Goal: Task Accomplishment & Management: Manage account settings

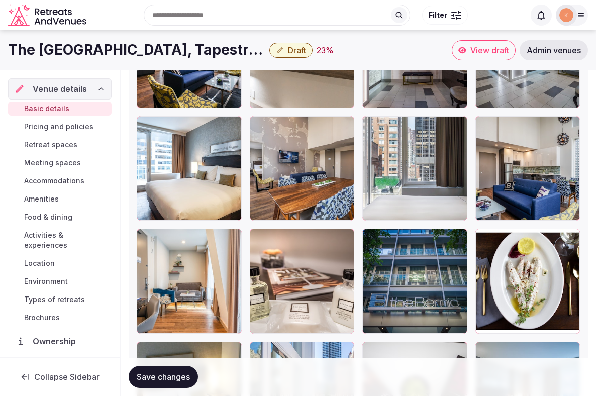
scroll to position [1698, 0]
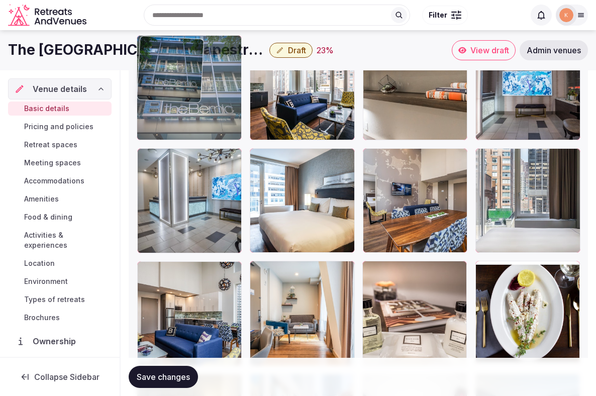
drag, startPoint x: 398, startPoint y: 322, endPoint x: 171, endPoint y: 142, distance: 289.4
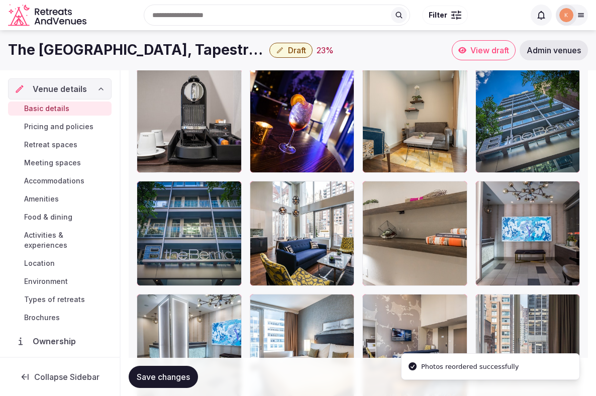
scroll to position [1545, 0]
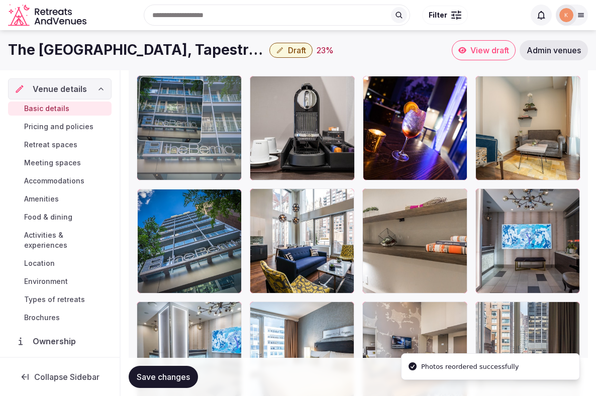
drag, startPoint x: 174, startPoint y: 221, endPoint x: 174, endPoint y: 148, distance: 73.4
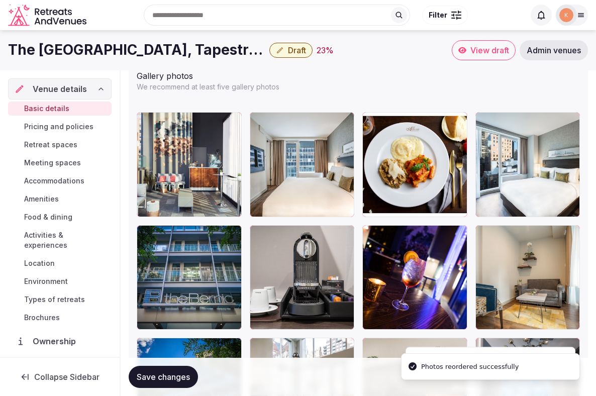
scroll to position [1393, 0]
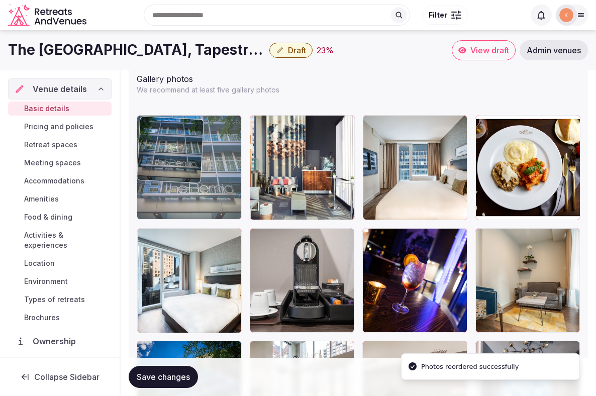
drag, startPoint x: 163, startPoint y: 269, endPoint x: 162, endPoint y: 183, distance: 85.4
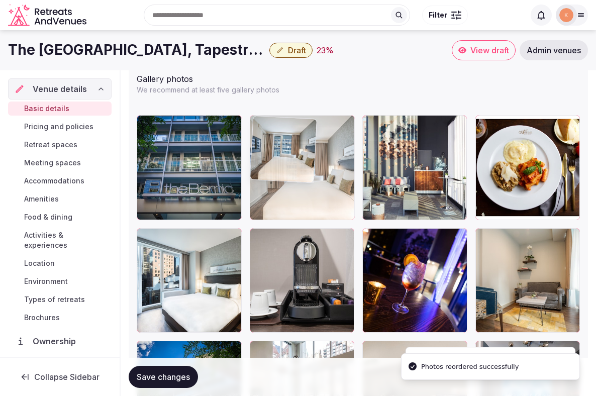
drag, startPoint x: 390, startPoint y: 190, endPoint x: 310, endPoint y: 189, distance: 79.9
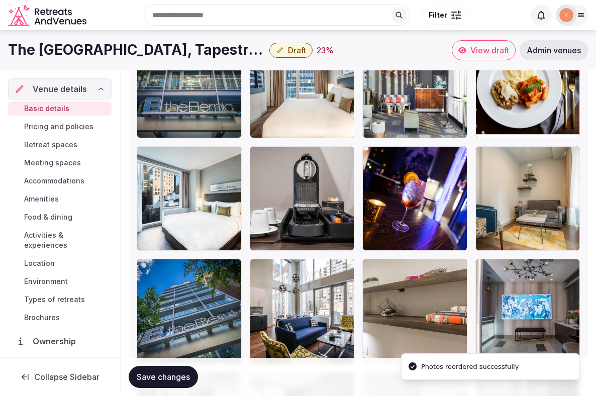
scroll to position [1472, 0]
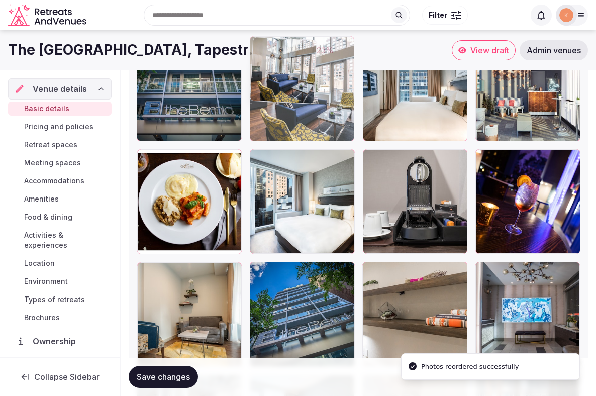
drag, startPoint x: 320, startPoint y: 277, endPoint x: 346, endPoint y: 97, distance: 181.7
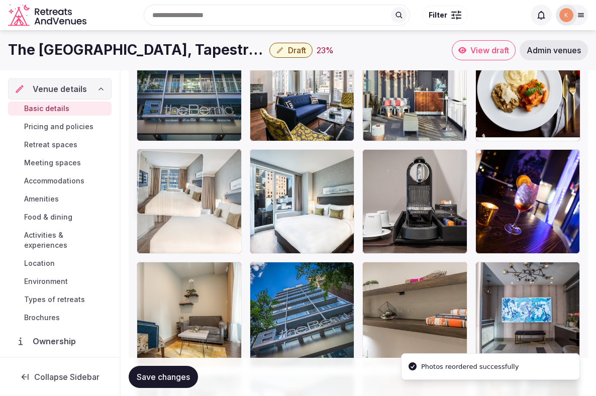
drag, startPoint x: 412, startPoint y: 102, endPoint x: 183, endPoint y: 210, distance: 253.1
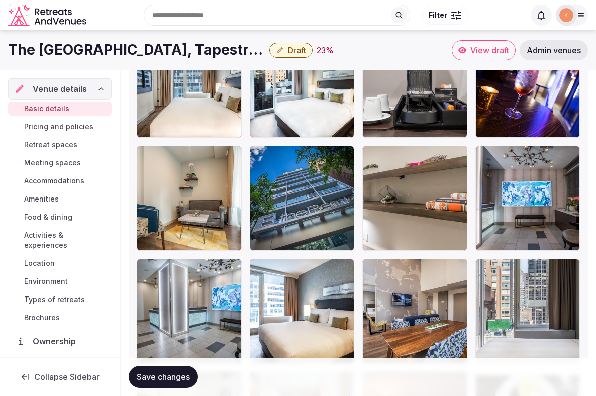
scroll to position [1579, 0]
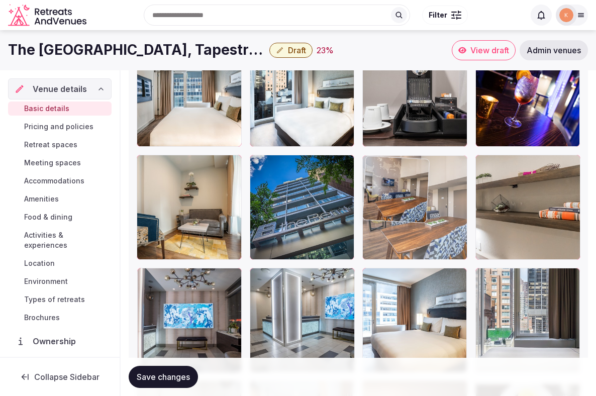
drag, startPoint x: 403, startPoint y: 310, endPoint x: 388, endPoint y: 170, distance: 140.4
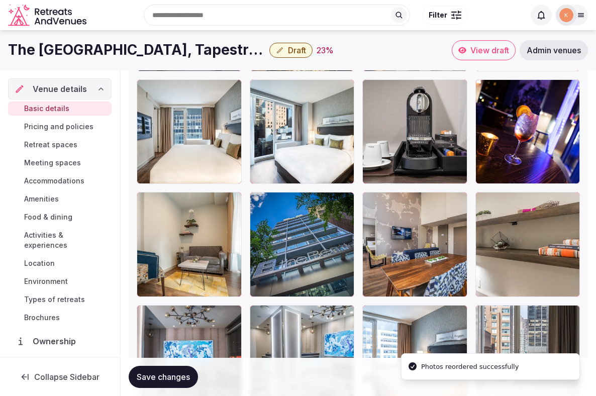
scroll to position [1504, 0]
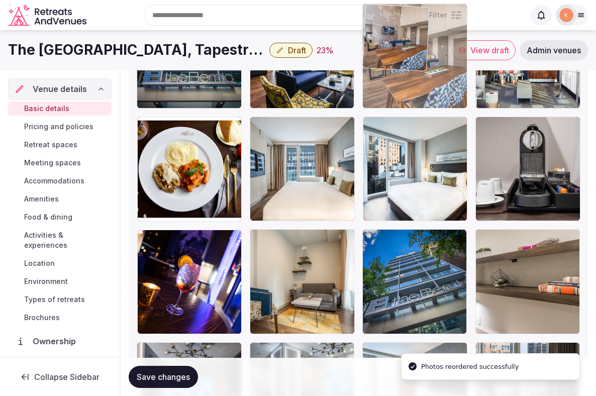
drag, startPoint x: 395, startPoint y: 249, endPoint x: 377, endPoint y: 91, distance: 159.2
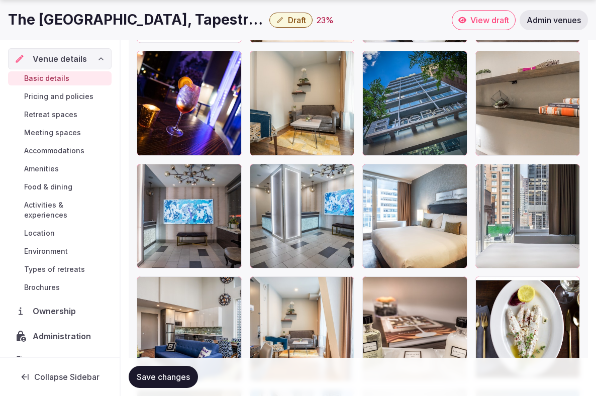
scroll to position [1683, 0]
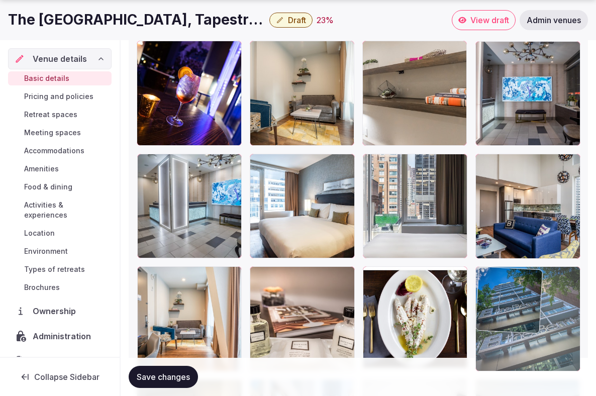
drag, startPoint x: 409, startPoint y: 95, endPoint x: 492, endPoint y: 324, distance: 243.0
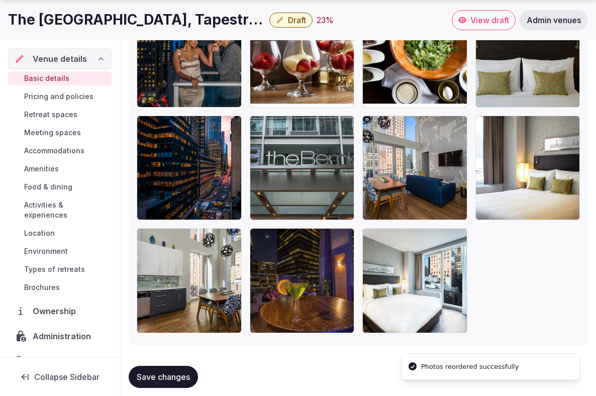
scroll to position [2183, 0]
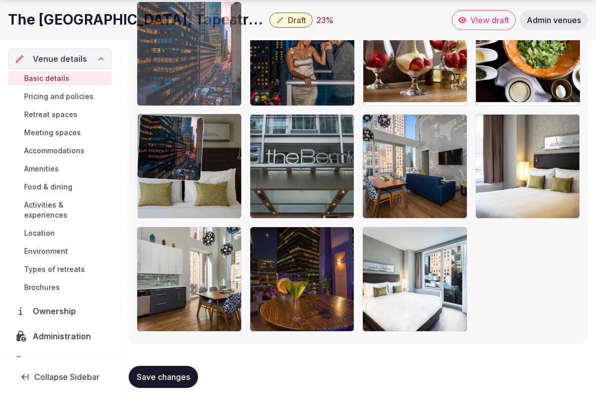
drag, startPoint x: 217, startPoint y: 196, endPoint x: 239, endPoint y: 99, distance: 99.3
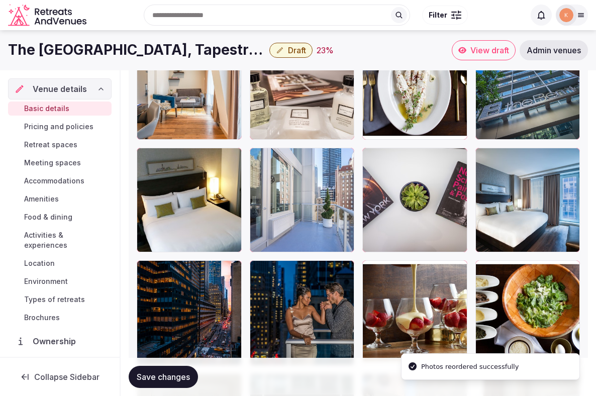
scroll to position [1918, 0]
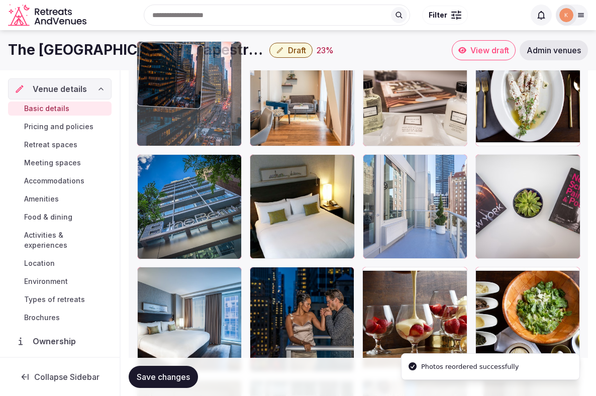
drag, startPoint x: 177, startPoint y: 316, endPoint x: 180, endPoint y: 112, distance: 204.0
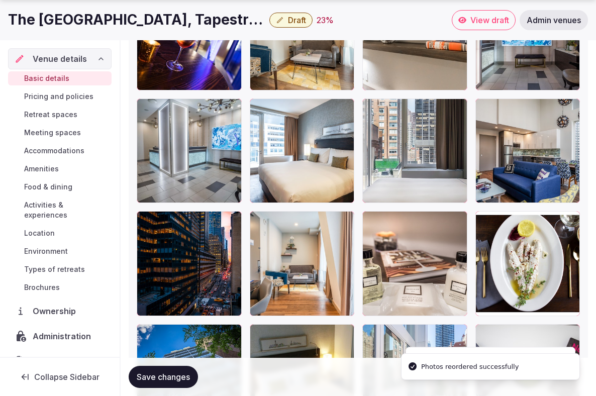
scroll to position [1769, 0]
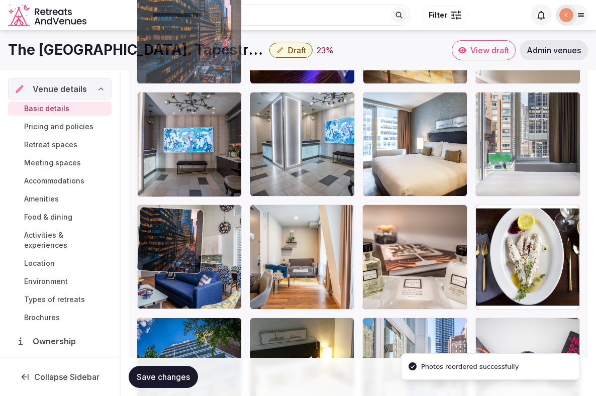
drag, startPoint x: 161, startPoint y: 238, endPoint x: 172, endPoint y: 64, distance: 174.7
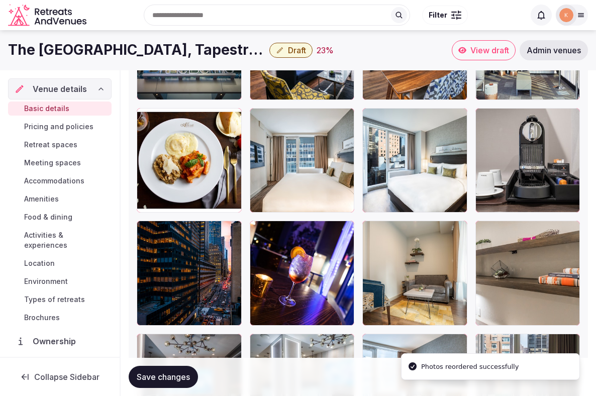
scroll to position [1509, 0]
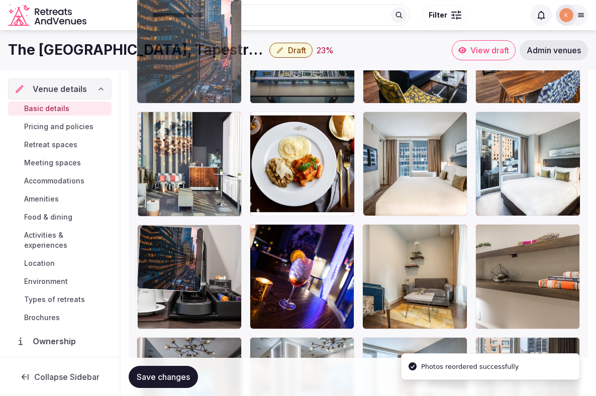
drag, startPoint x: 166, startPoint y: 288, endPoint x: 168, endPoint y: 131, distance: 157.3
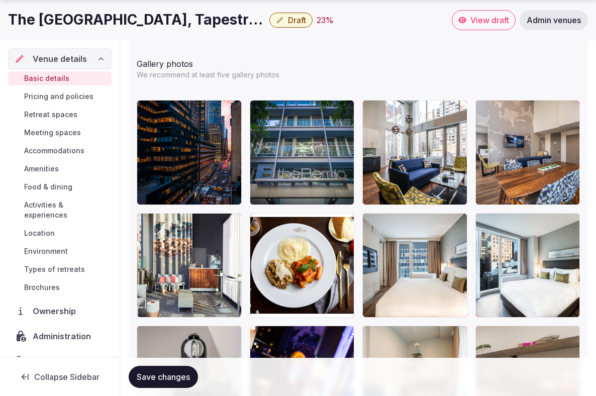
scroll to position [1438, 0]
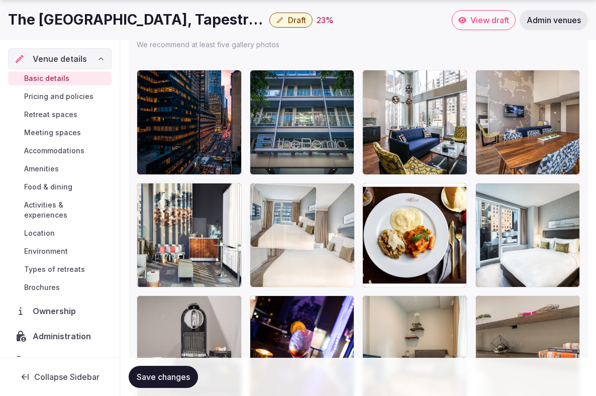
drag, startPoint x: 376, startPoint y: 236, endPoint x: 279, endPoint y: 238, distance: 96.5
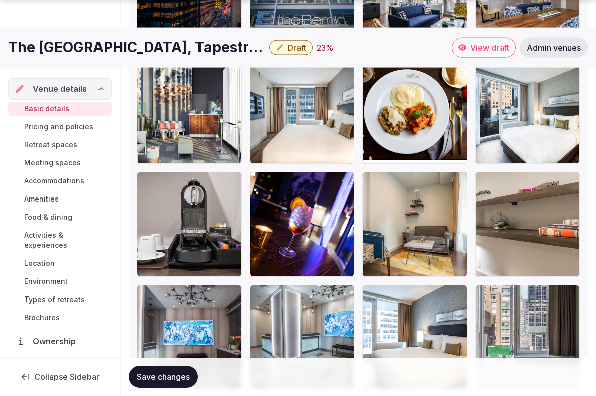
scroll to position [1567, 0]
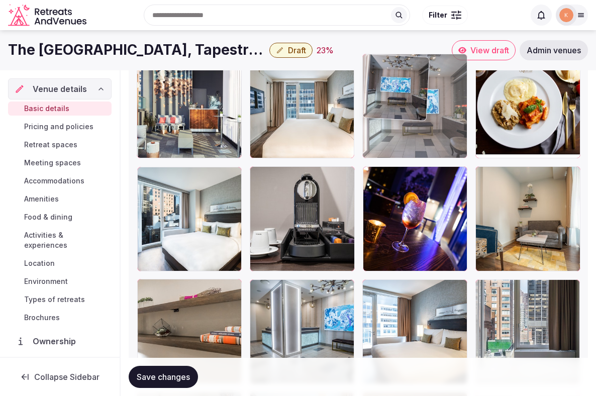
drag, startPoint x: 211, startPoint y: 330, endPoint x: 446, endPoint y: 169, distance: 284.5
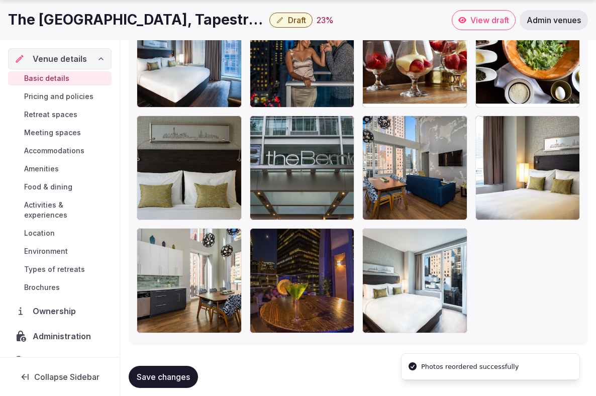
scroll to position [2194, 0]
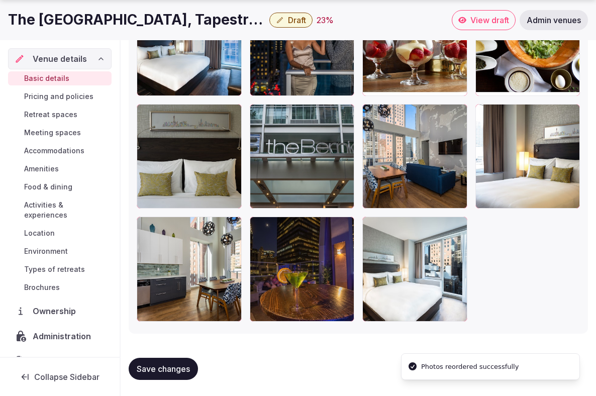
click at [184, 366] on span "Save changes" at bounding box center [163, 369] width 53 height 10
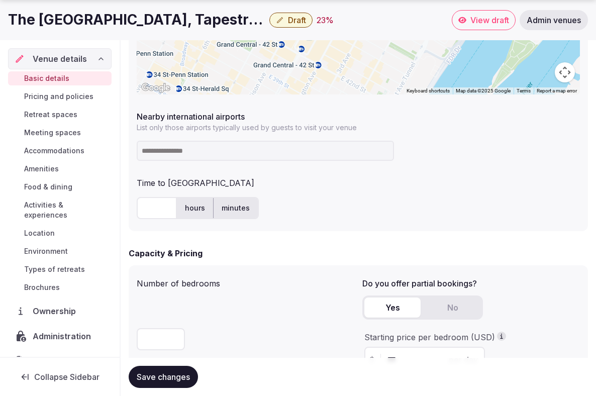
scroll to position [606, 0]
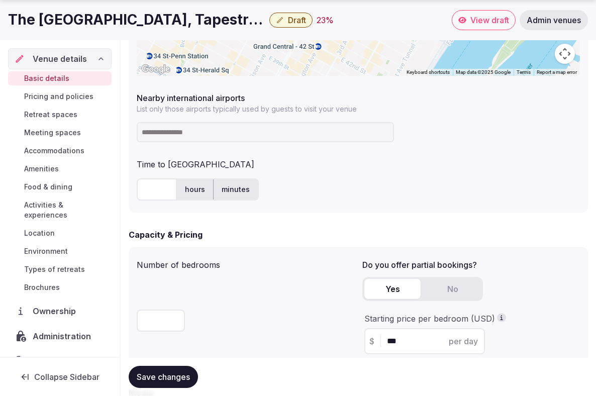
click at [161, 204] on div "hours minutes" at bounding box center [358, 189] width 443 height 30
click at [161, 187] on input "text" at bounding box center [157, 189] width 40 height 22
type input "**"
click at [188, 135] on input at bounding box center [265, 132] width 257 height 20
type input "*****"
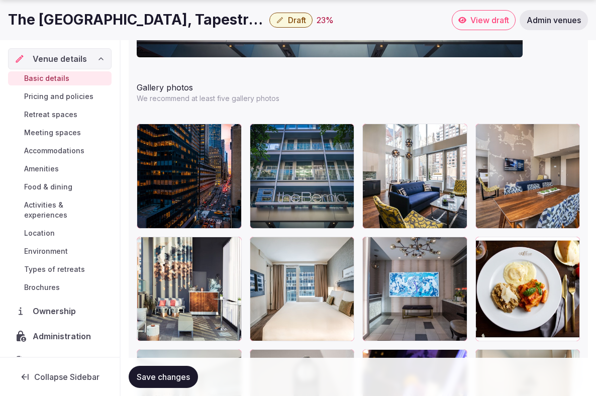
scroll to position [1420, 0]
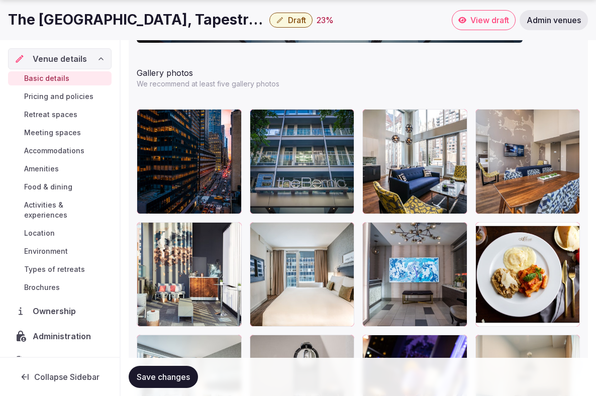
click at [150, 372] on span "Save changes" at bounding box center [163, 377] width 53 height 10
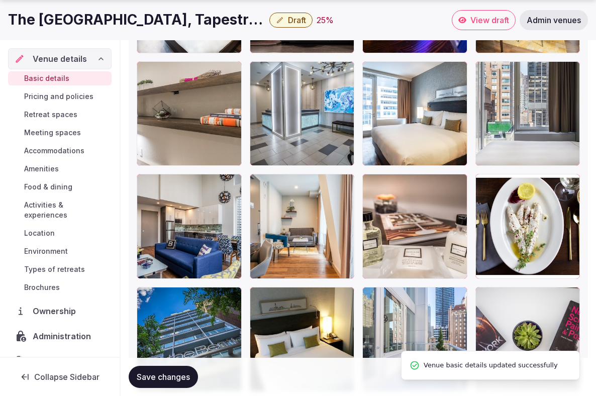
scroll to position [1865, 0]
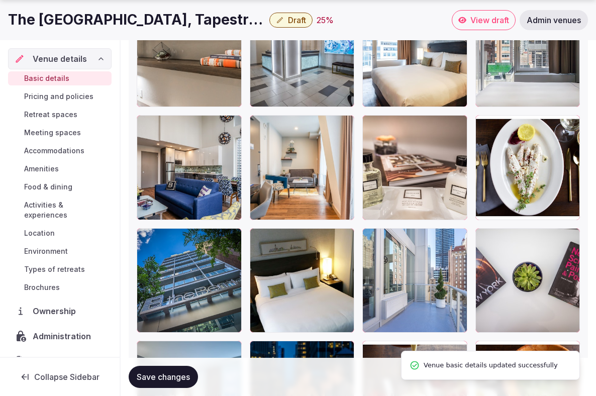
click at [154, 377] on span "Save changes" at bounding box center [163, 377] width 53 height 10
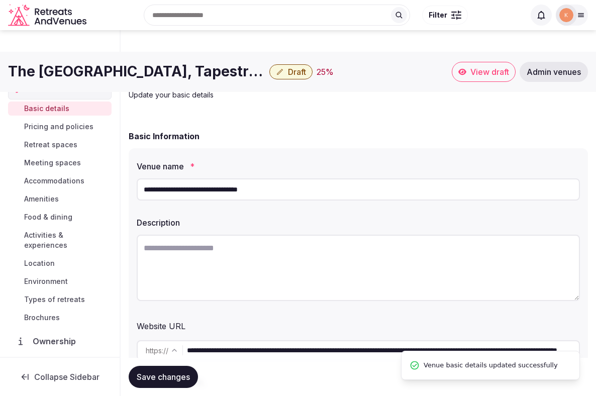
scroll to position [0, 0]
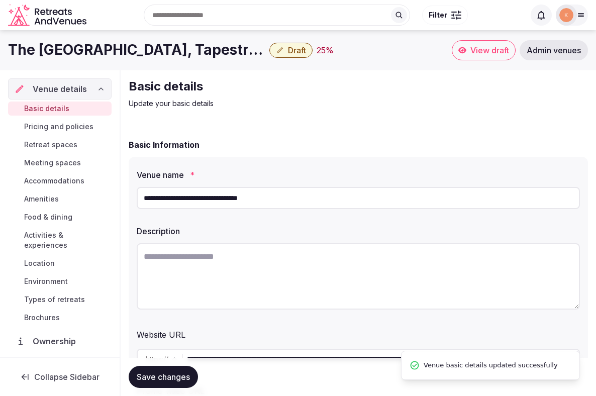
click at [296, 53] on span "Draft" at bounding box center [297, 50] width 18 height 10
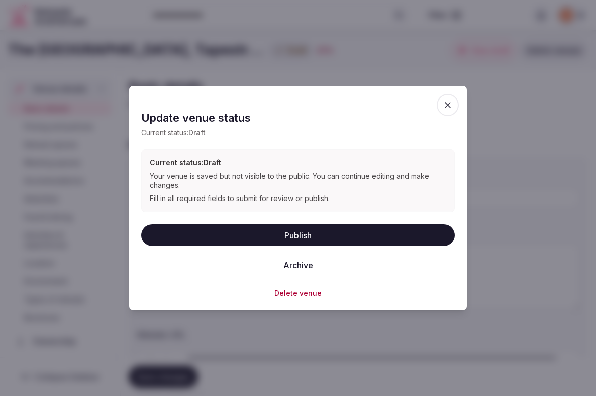
click at [271, 234] on button "Publish" at bounding box center [297, 235] width 313 height 22
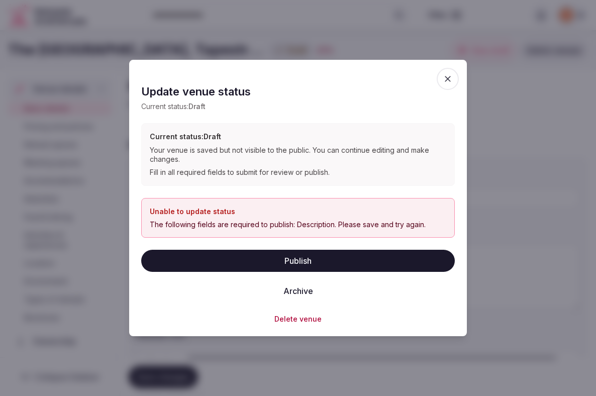
click at [446, 81] on icon "button" at bounding box center [448, 79] width 10 height 10
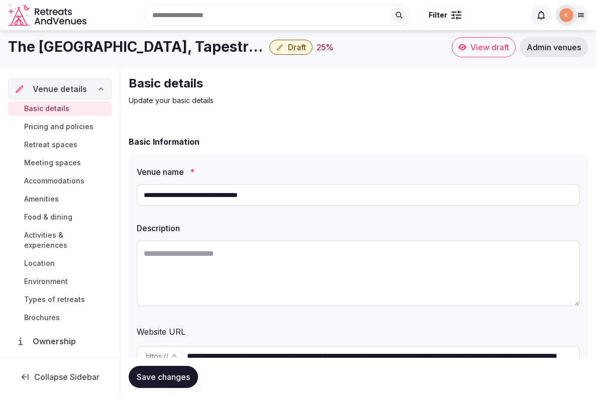
scroll to position [4, 0]
click at [203, 258] on textarea at bounding box center [358, 273] width 443 height 66
paste textarea "**********"
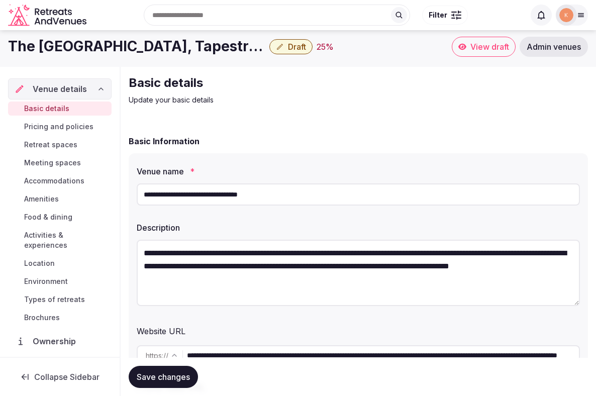
type textarea "**********"
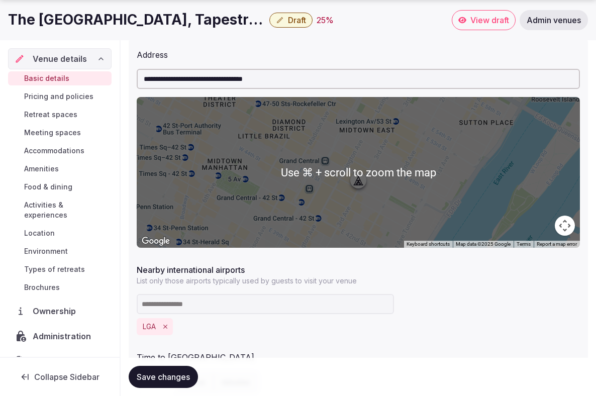
scroll to position [672, 0]
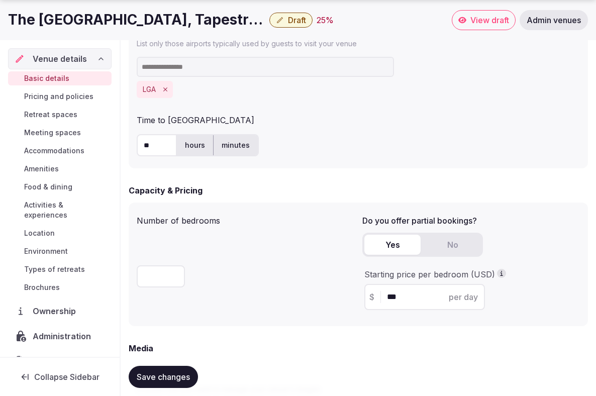
click at [150, 369] on button "Save changes" at bounding box center [163, 377] width 69 height 22
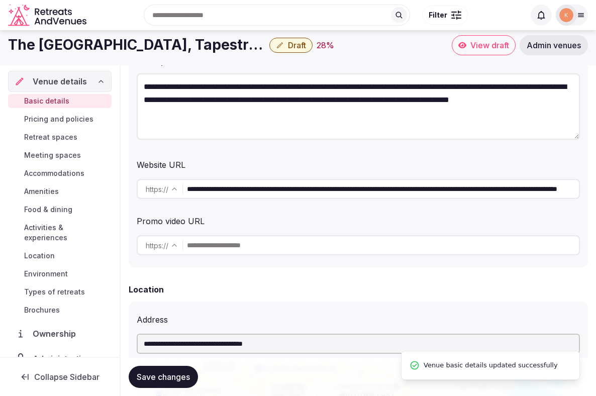
scroll to position [0, 0]
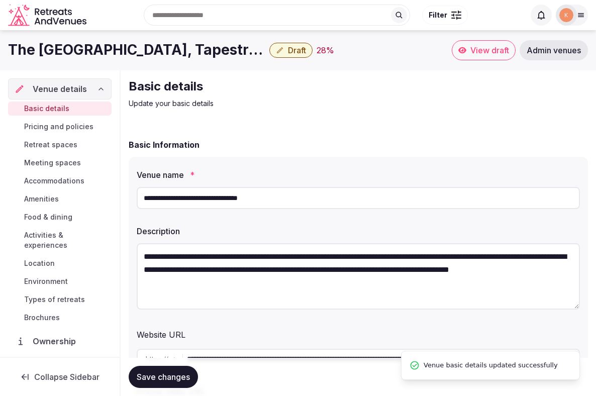
click at [290, 48] on span "Draft" at bounding box center [297, 50] width 18 height 10
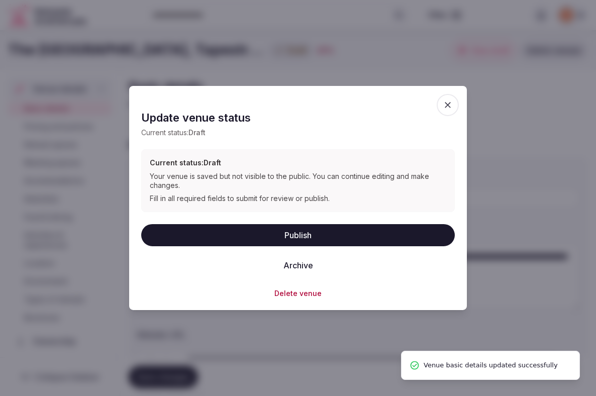
click at [273, 239] on button "Publish" at bounding box center [297, 235] width 313 height 22
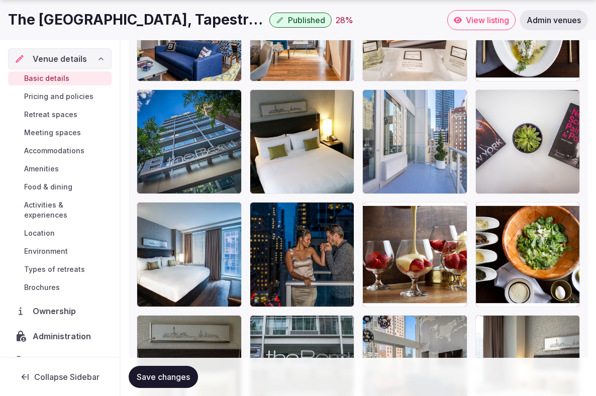
scroll to position [2032, 0]
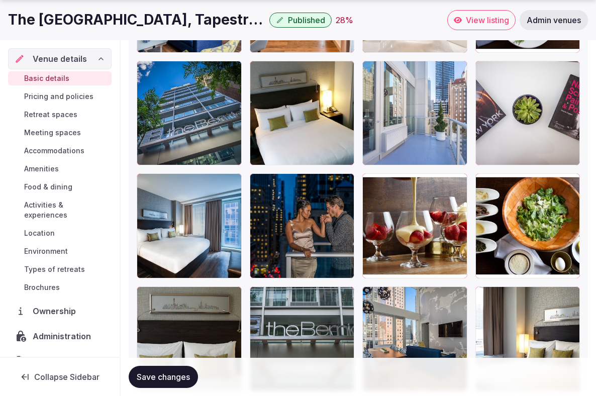
click at [175, 381] on span "Save changes" at bounding box center [163, 377] width 53 height 10
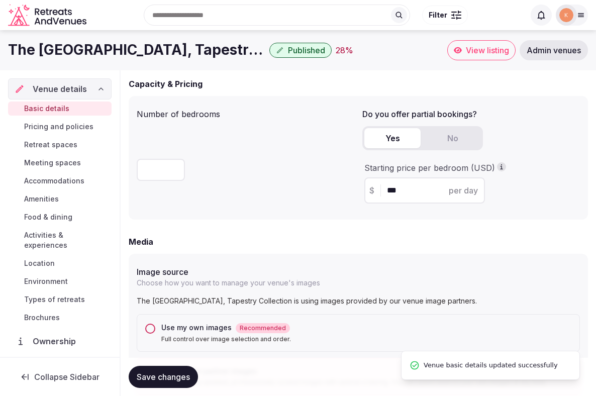
scroll to position [760, 0]
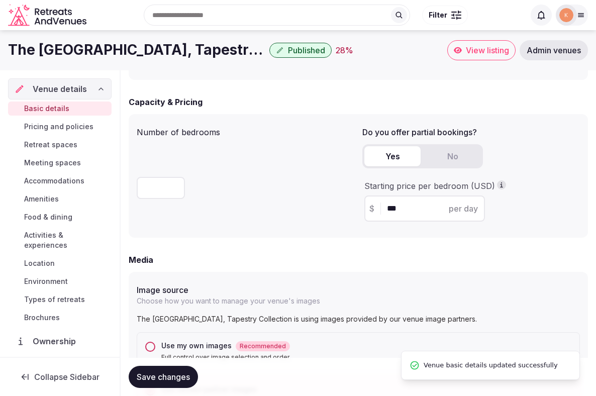
click at [457, 51] on icon at bounding box center [458, 50] width 8 height 6
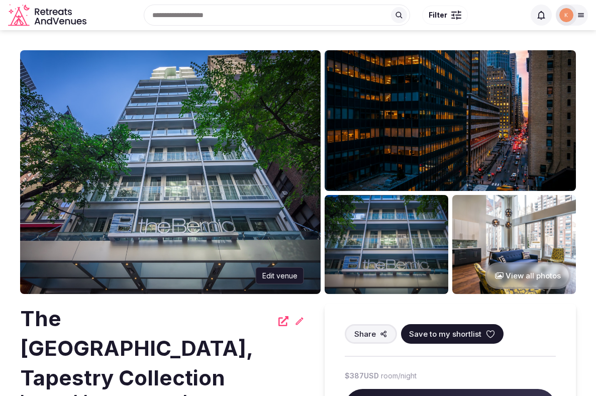
click at [300, 319] on icon at bounding box center [300, 321] width 8 height 8
click at [299, 323] on icon at bounding box center [300, 321] width 8 height 8
click at [300, 321] on icon at bounding box center [299, 321] width 10 height 10
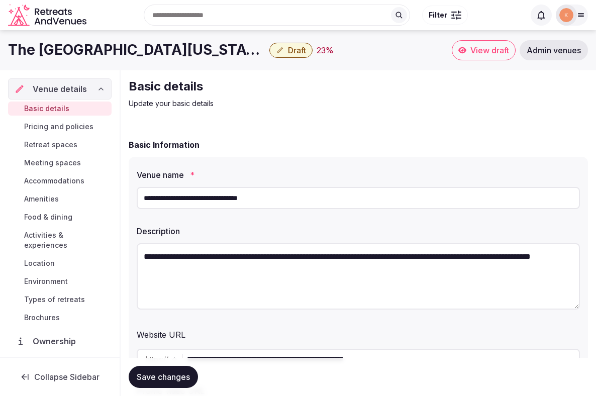
click at [240, 207] on input "**********" at bounding box center [358, 198] width 443 height 22
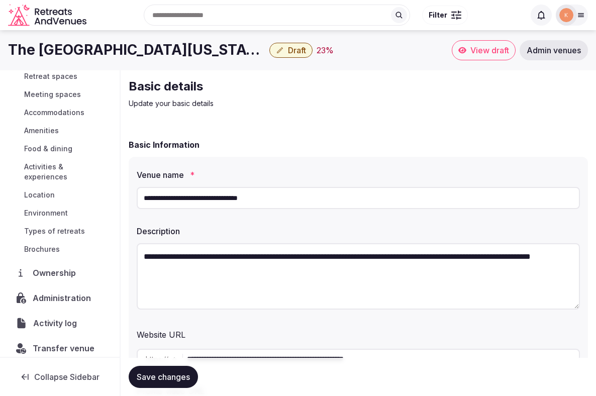
click at [49, 317] on span "Activity log" at bounding box center [56, 323] width 47 height 12
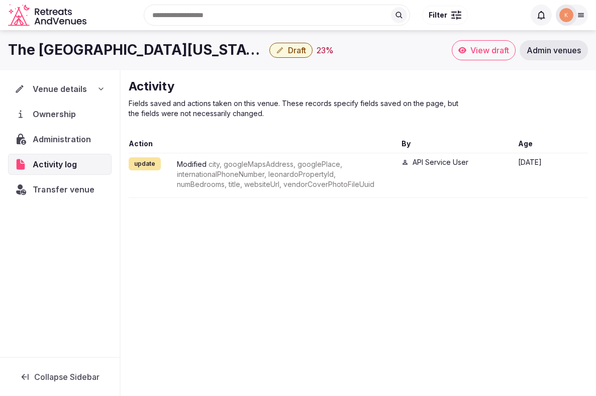
click at [85, 192] on span "Transfer venue" at bounding box center [64, 189] width 62 height 12
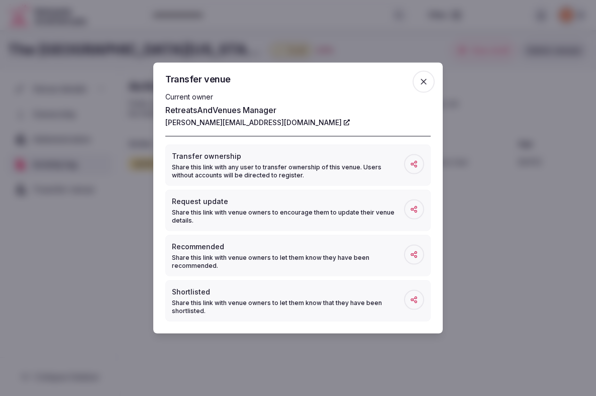
click at [72, 262] on div at bounding box center [298, 198] width 596 height 396
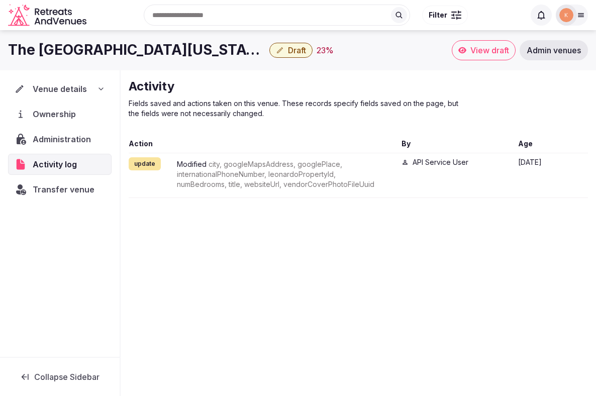
click at [79, 143] on span "Administration" at bounding box center [64, 139] width 62 height 12
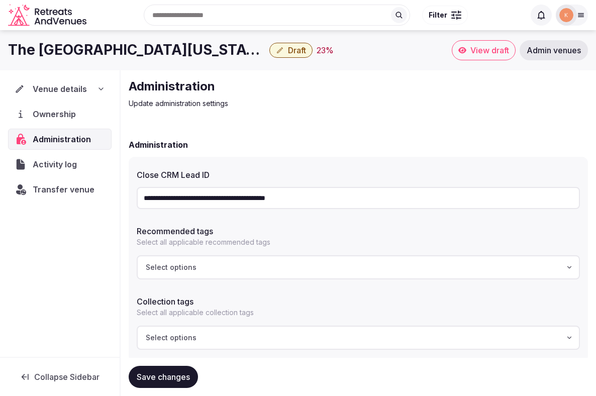
click at [242, 195] on input "**********" at bounding box center [358, 198] width 443 height 22
click at [73, 86] on span "Venue details" at bounding box center [60, 89] width 54 height 12
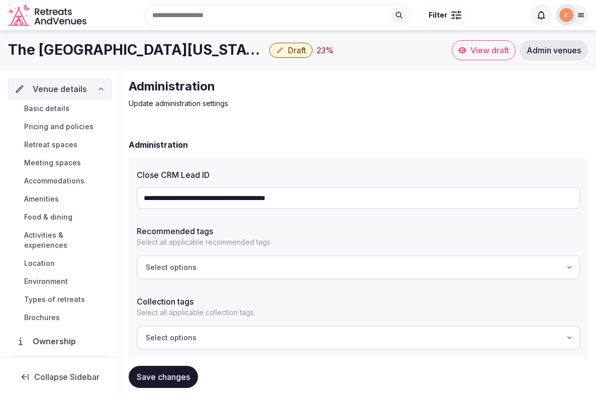
click at [68, 109] on link "Basic details" at bounding box center [59, 108] width 103 height 14
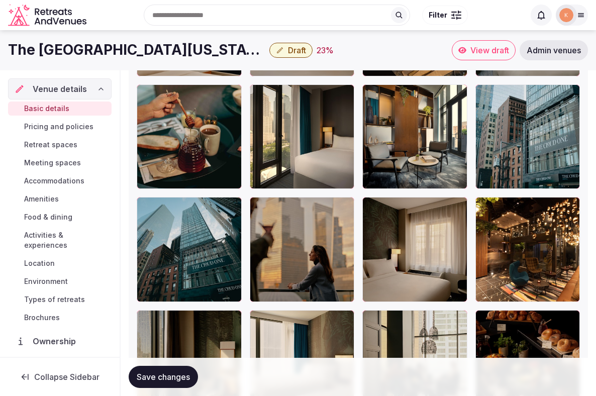
scroll to position [2384, 0]
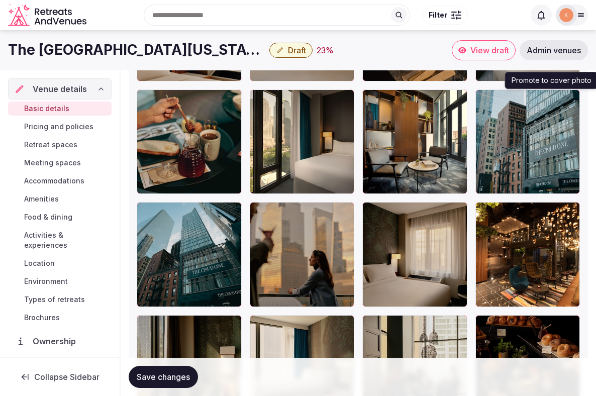
click at [572, 100] on icon "button" at bounding box center [570, 99] width 8 height 8
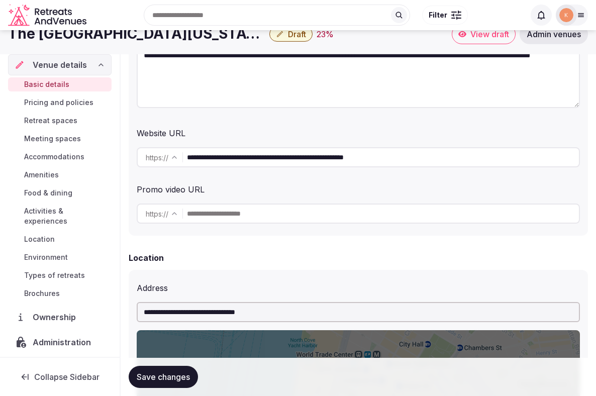
scroll to position [0, 0]
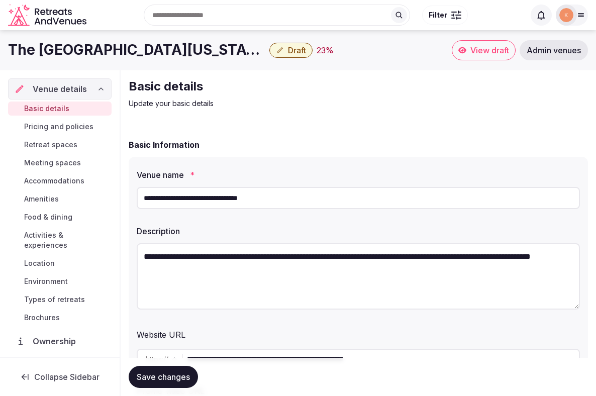
click at [212, 197] on input "**********" at bounding box center [358, 198] width 443 height 22
click at [294, 256] on textarea "**********" at bounding box center [358, 276] width 443 height 66
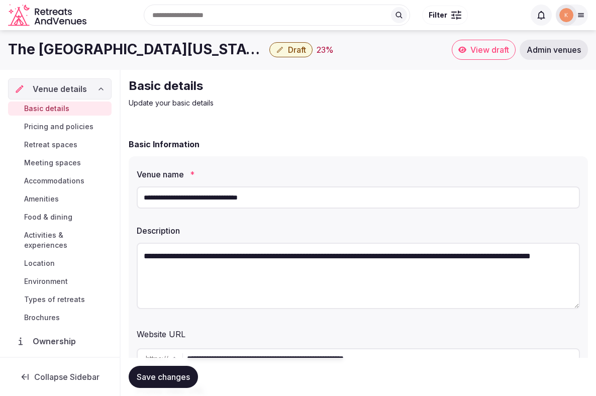
click at [294, 256] on textarea "**********" at bounding box center [358, 276] width 443 height 66
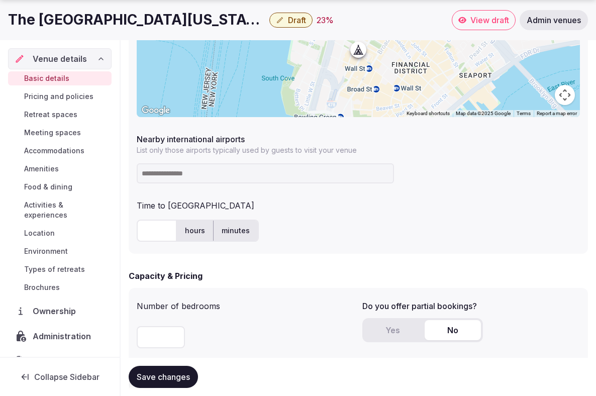
scroll to position [576, 0]
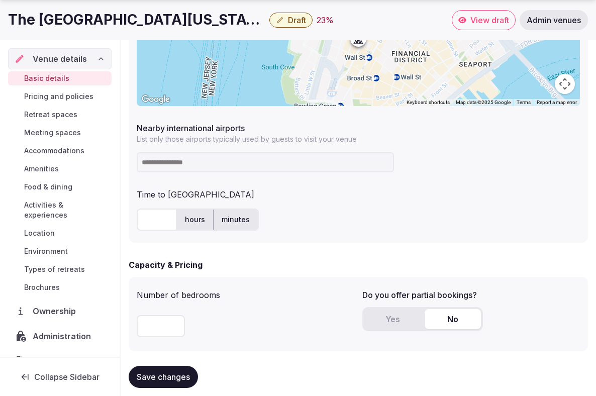
click at [166, 162] on input at bounding box center [265, 162] width 257 height 20
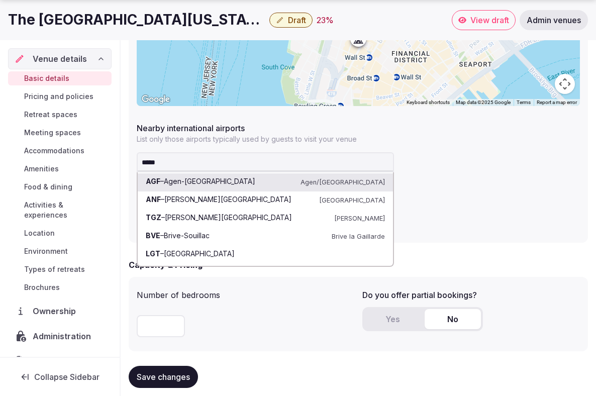
type input "******"
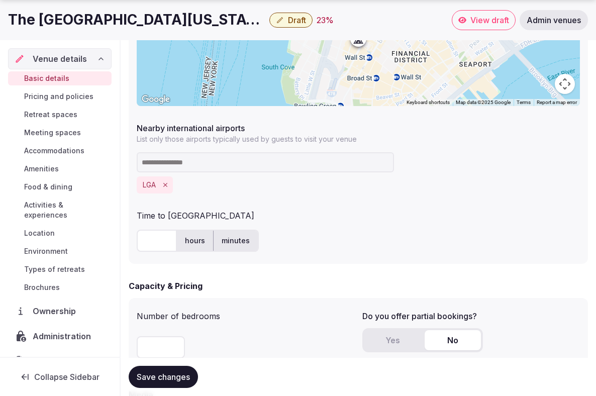
click at [162, 245] on input "text" at bounding box center [157, 241] width 40 height 22
click at [275, 217] on div "Time to [GEOGRAPHIC_DATA]" at bounding box center [358, 213] width 443 height 16
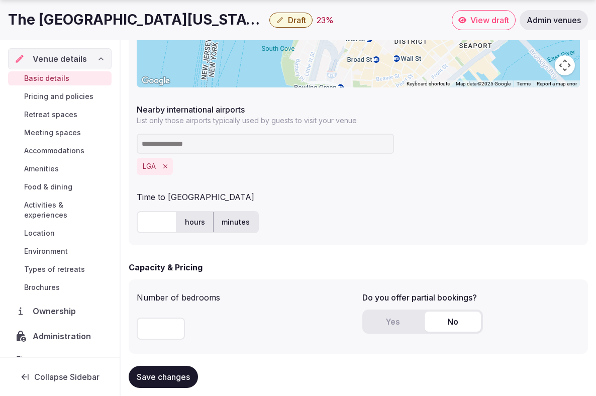
click at [157, 225] on input "text" at bounding box center [157, 222] width 40 height 22
type input "**"
click at [308, 202] on div "Time to [GEOGRAPHIC_DATA]" at bounding box center [358, 195] width 443 height 16
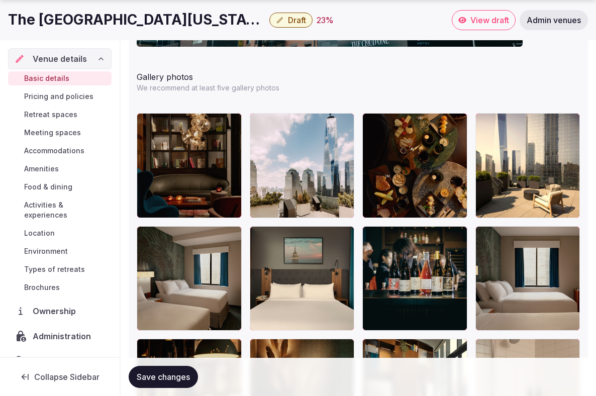
scroll to position [1367, 0]
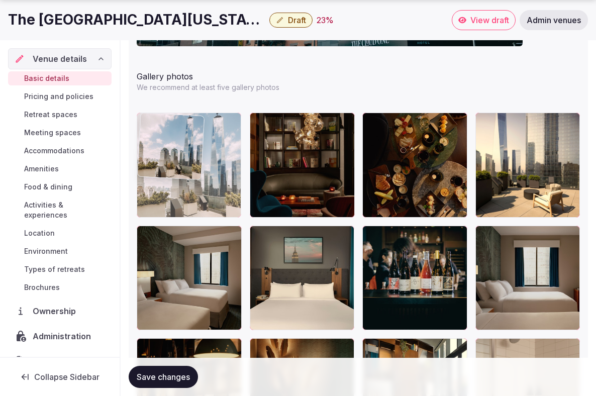
drag, startPoint x: 300, startPoint y: 178, endPoint x: 226, endPoint y: 176, distance: 74.9
click at [226, 176] on body "**********" at bounding box center [298, 139] width 596 height 3012
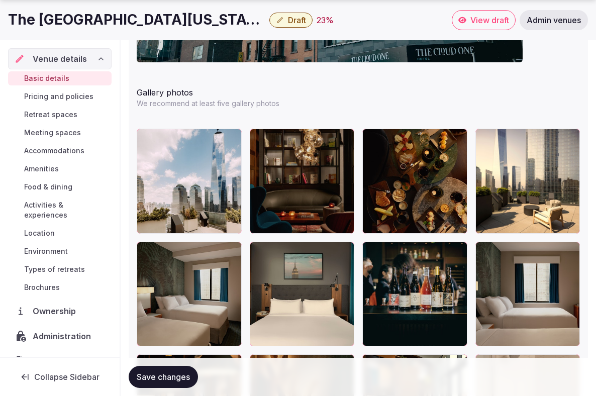
scroll to position [1372, 0]
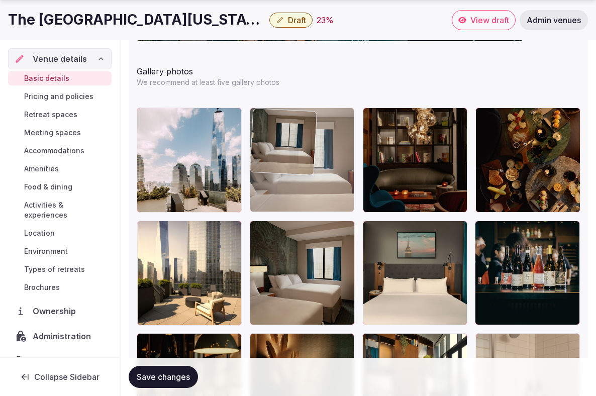
drag, startPoint x: 512, startPoint y: 263, endPoint x: 322, endPoint y: 169, distance: 212.6
click at [322, 169] on body "**********" at bounding box center [298, 134] width 596 height 3012
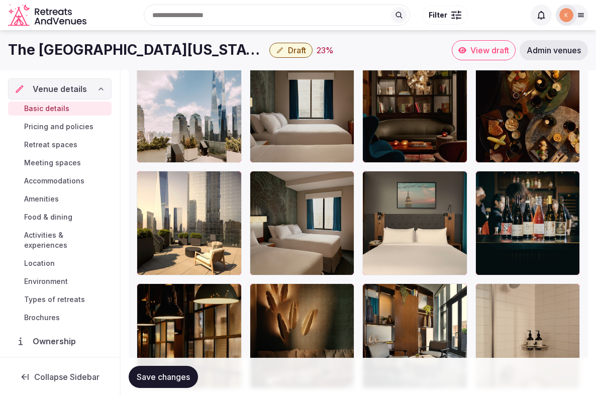
scroll to position [1420, 0]
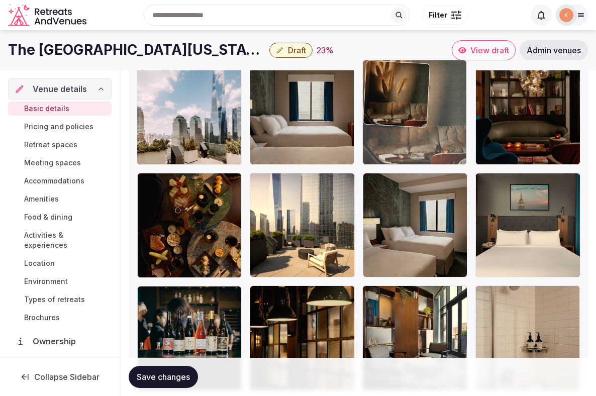
drag, startPoint x: 306, startPoint y: 320, endPoint x: 420, endPoint y: 123, distance: 227.3
click at [420, 123] on body "**********" at bounding box center [298, 86] width 596 height 3012
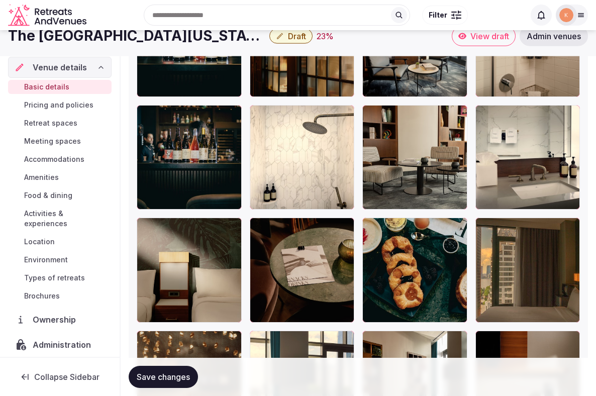
scroll to position [1707, 0]
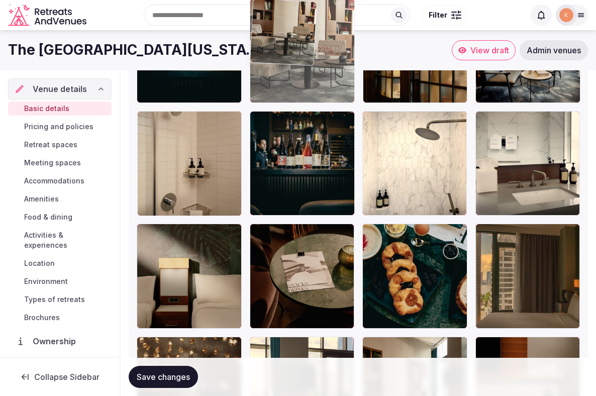
drag, startPoint x: 420, startPoint y: 189, endPoint x: 330, endPoint y: 103, distance: 124.4
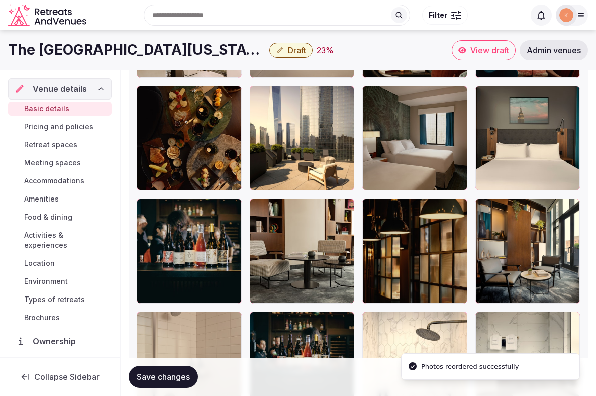
scroll to position [1487, 0]
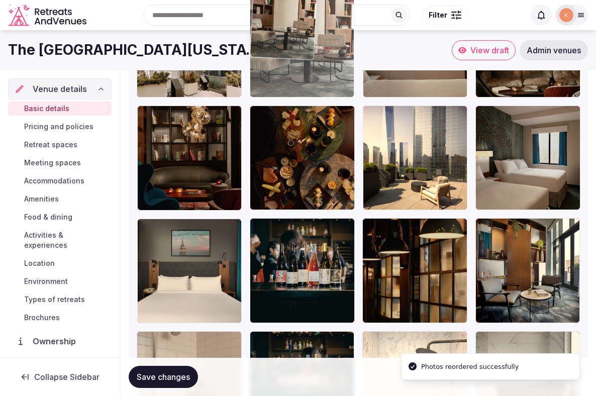
drag, startPoint x: 315, startPoint y: 269, endPoint x: 303, endPoint y: 113, distance: 156.6
click at [303, 113] on body "**********" at bounding box center [298, 19] width 596 height 3012
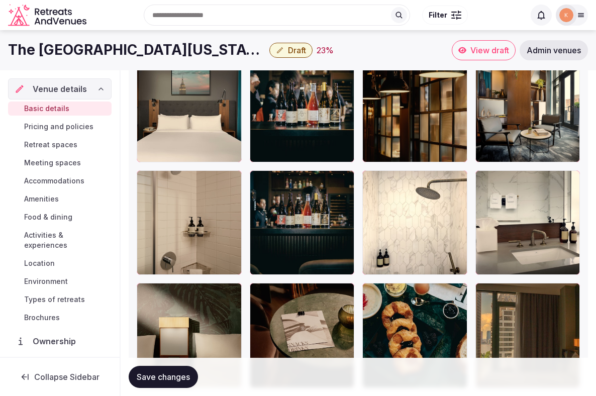
scroll to position [1633, 0]
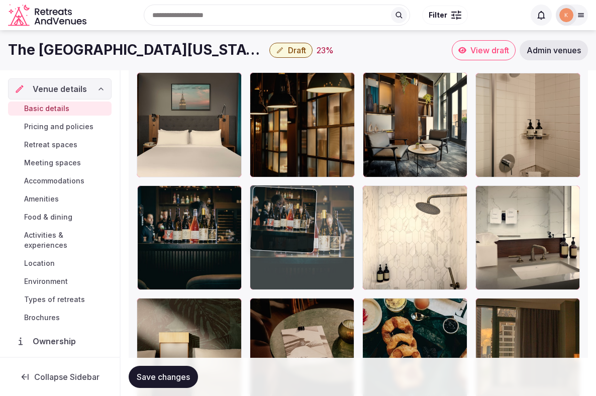
drag, startPoint x: 324, startPoint y: 147, endPoint x: 322, endPoint y: 238, distance: 91.0
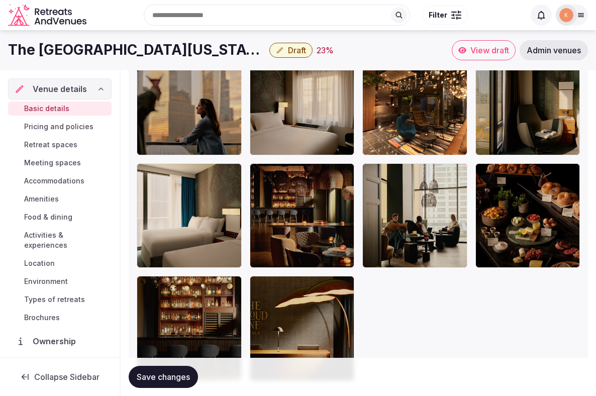
scroll to position [2555, 0]
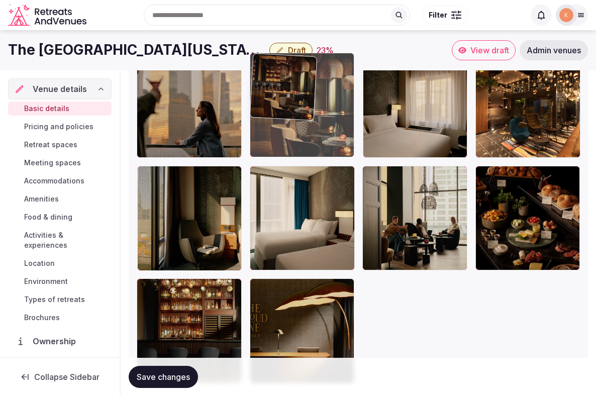
drag, startPoint x: 319, startPoint y: 240, endPoint x: 318, endPoint y: 164, distance: 75.4
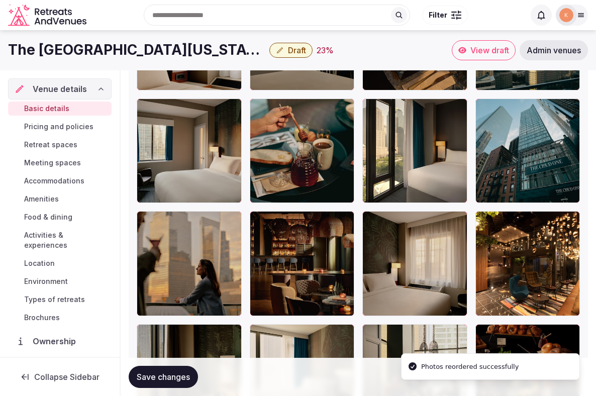
scroll to position [2390, 0]
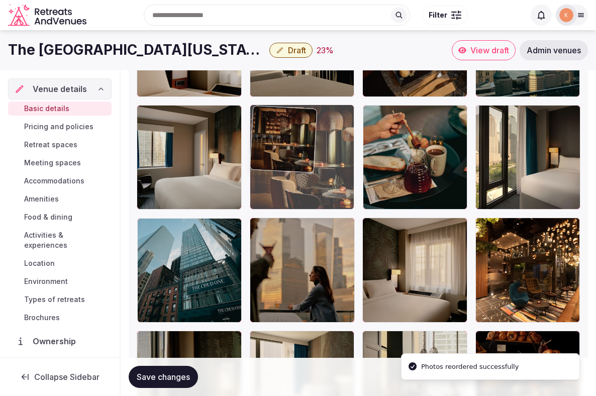
drag, startPoint x: 305, startPoint y: 259, endPoint x: 305, endPoint y: 111, distance: 148.2
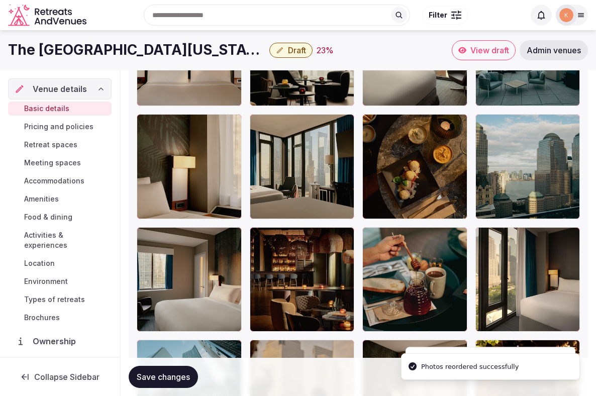
scroll to position [2239, 0]
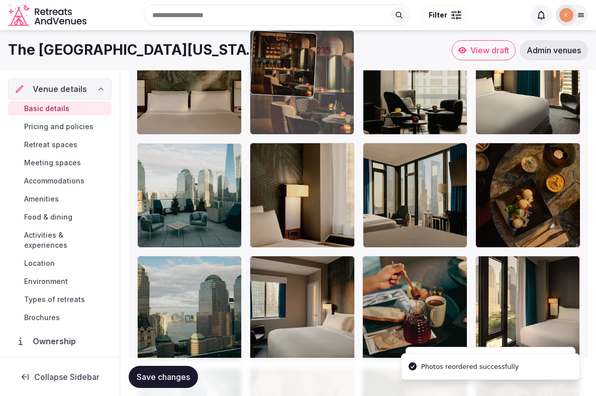
drag, startPoint x: 294, startPoint y: 287, endPoint x: 297, endPoint y: 126, distance: 160.8
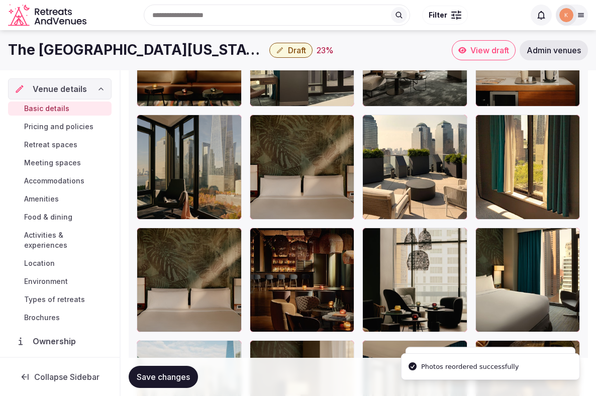
scroll to position [2020, 0]
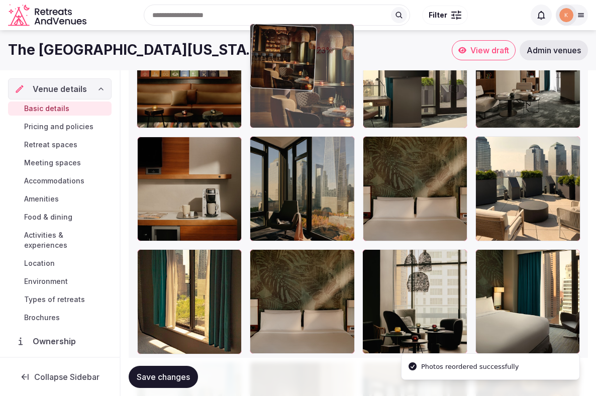
drag, startPoint x: 294, startPoint y: 282, endPoint x: 295, endPoint y: 124, distance: 158.3
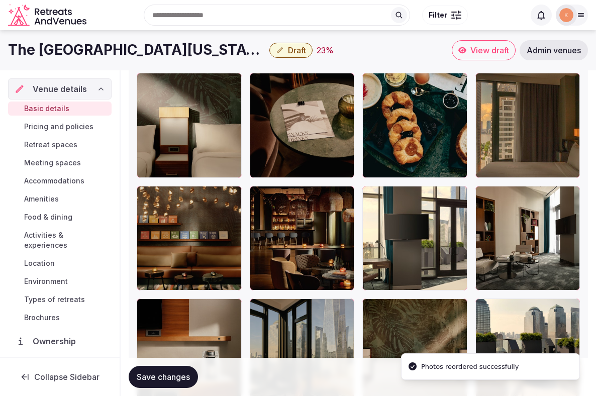
scroll to position [1845, 0]
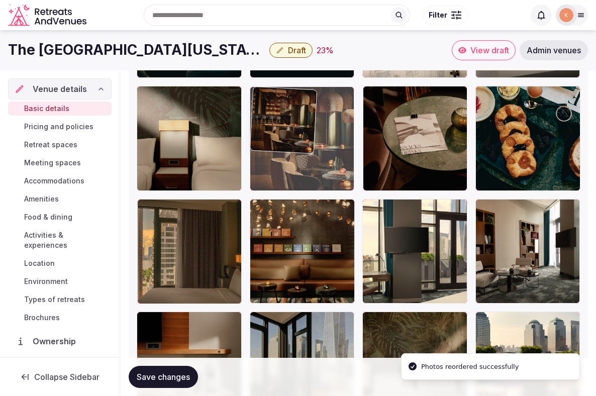
drag, startPoint x: 292, startPoint y: 242, endPoint x: 292, endPoint y: 126, distance: 115.6
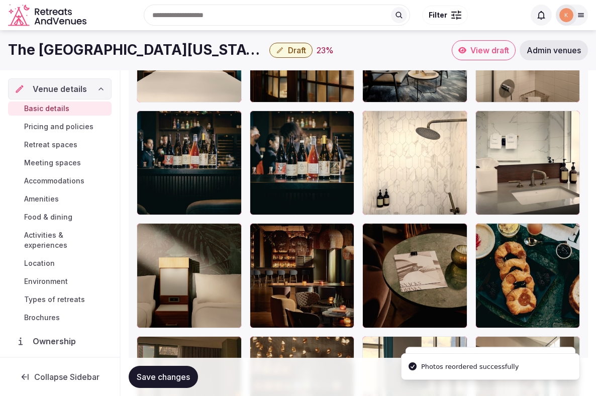
scroll to position [1687, 0]
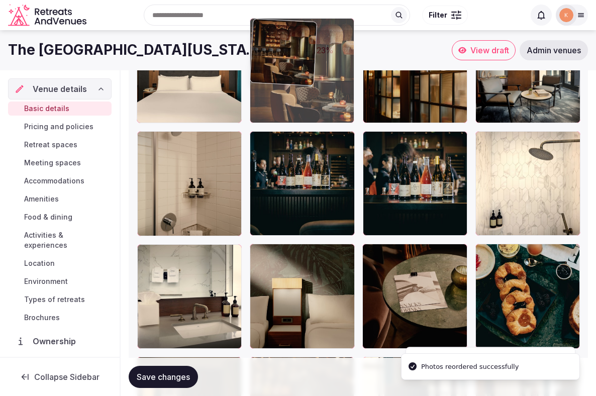
drag, startPoint x: 294, startPoint y: 287, endPoint x: 304, endPoint y: 119, distance: 168.1
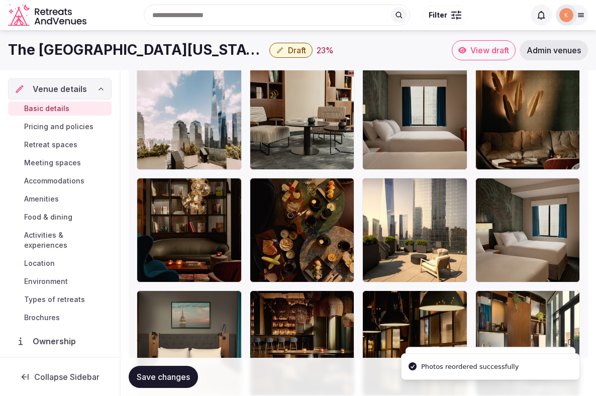
scroll to position [1414, 0]
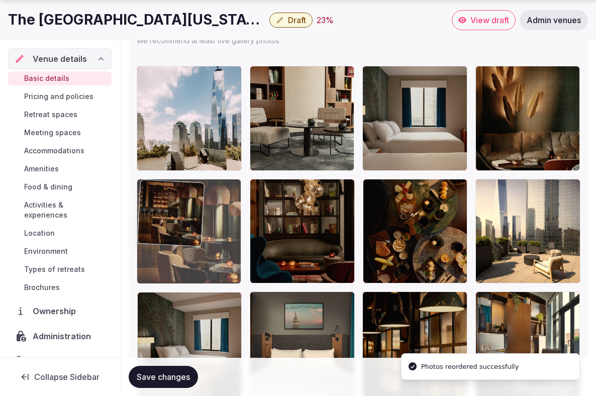
drag, startPoint x: 306, startPoint y: 328, endPoint x: 209, endPoint y: 240, distance: 130.6
click at [209, 240] on body "**********" at bounding box center [298, 92] width 596 height 3012
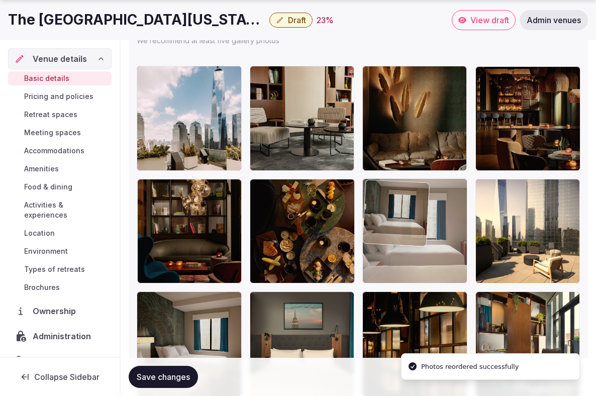
drag, startPoint x: 382, startPoint y: 150, endPoint x: 413, endPoint y: 247, distance: 102.0
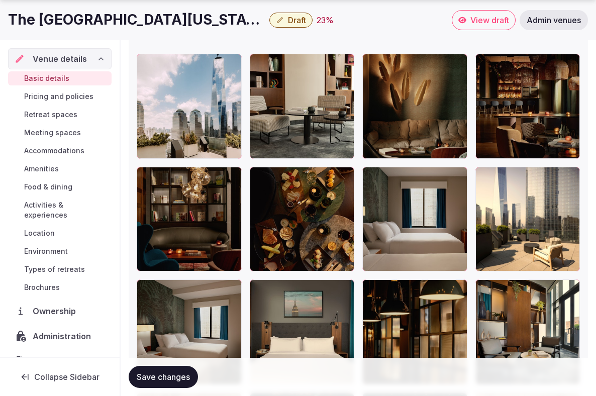
scroll to position [1434, 0]
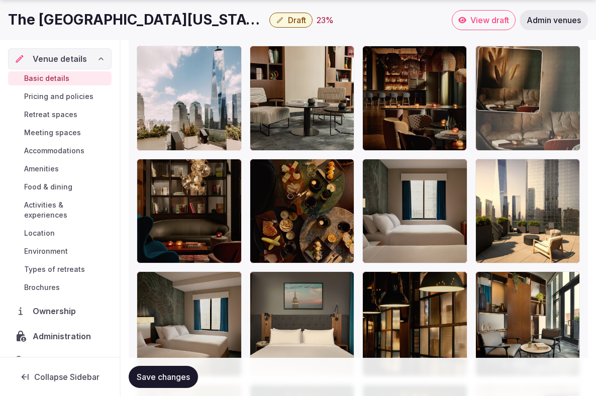
drag, startPoint x: 422, startPoint y: 108, endPoint x: 519, endPoint y: 109, distance: 97.5
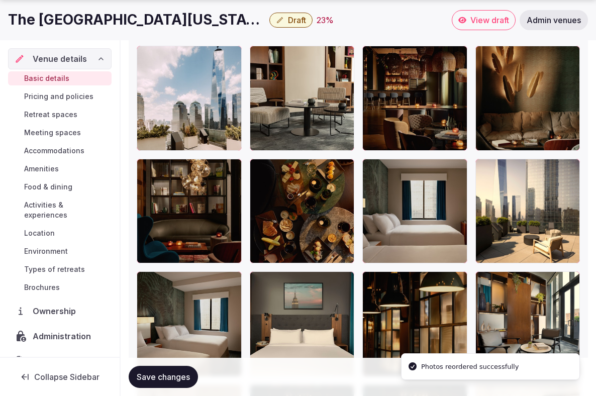
click at [180, 375] on span "Save changes" at bounding box center [163, 377] width 53 height 10
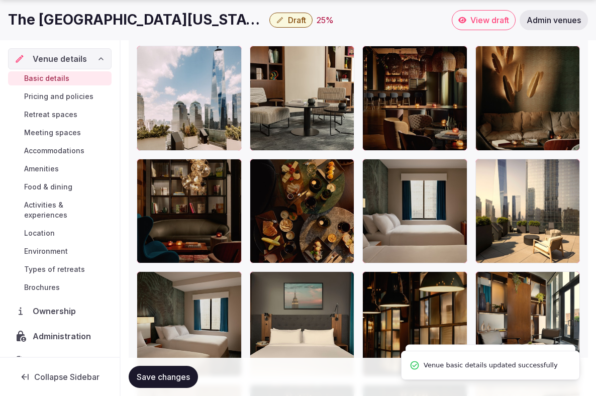
click at [180, 375] on span "Save changes" at bounding box center [163, 377] width 53 height 10
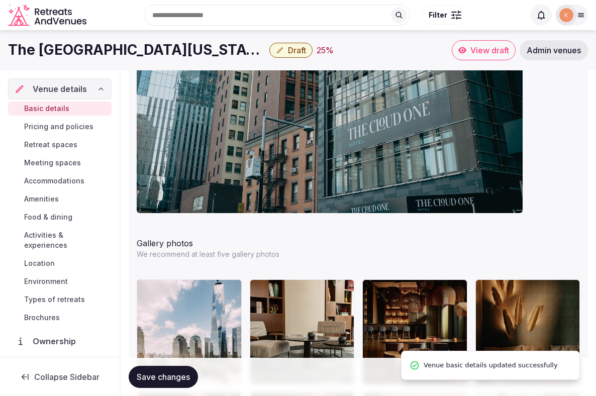
scroll to position [341, 0]
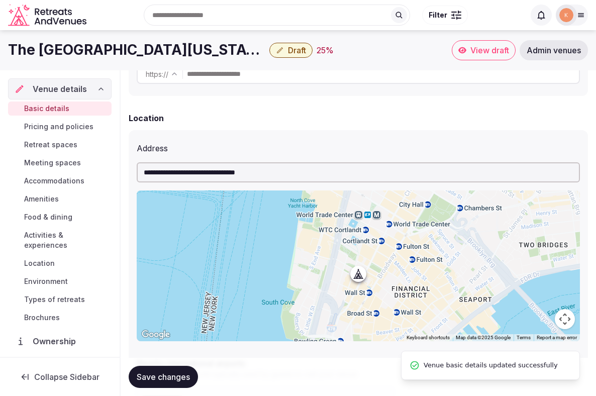
click at [302, 51] on span "Draft" at bounding box center [297, 50] width 18 height 10
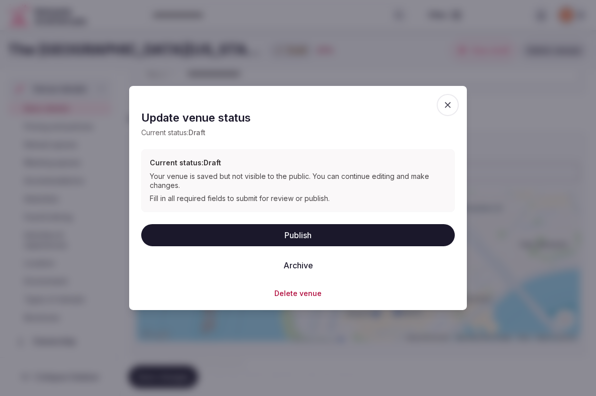
click at [270, 238] on button "Publish" at bounding box center [297, 235] width 313 height 22
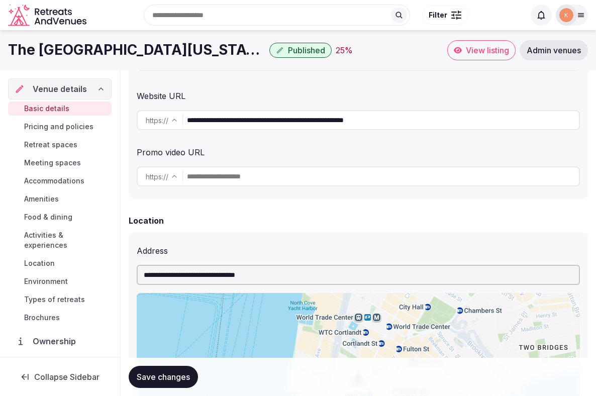
scroll to position [0, 0]
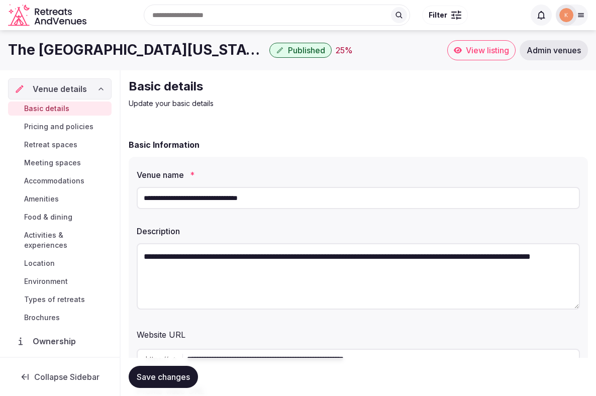
click at [466, 53] on span "View listing" at bounding box center [487, 50] width 43 height 10
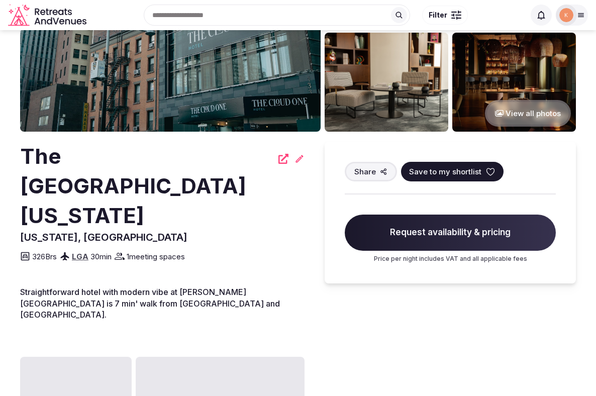
scroll to position [152, 0]
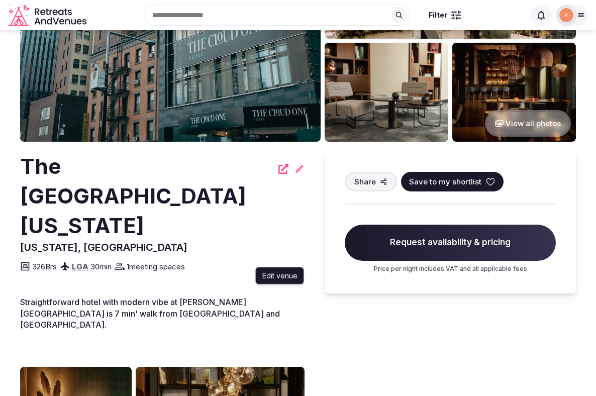
click at [299, 170] on icon at bounding box center [299, 169] width 10 height 10
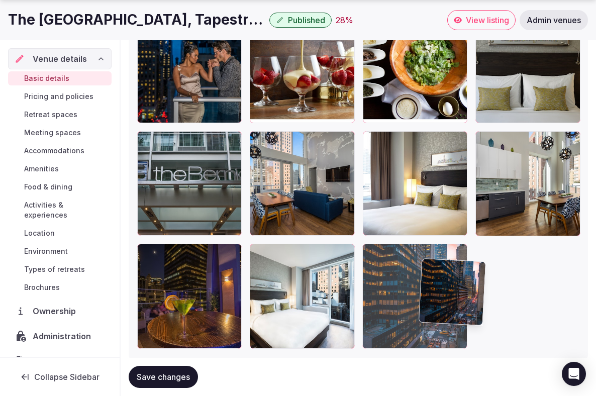
scroll to position [2215, 0]
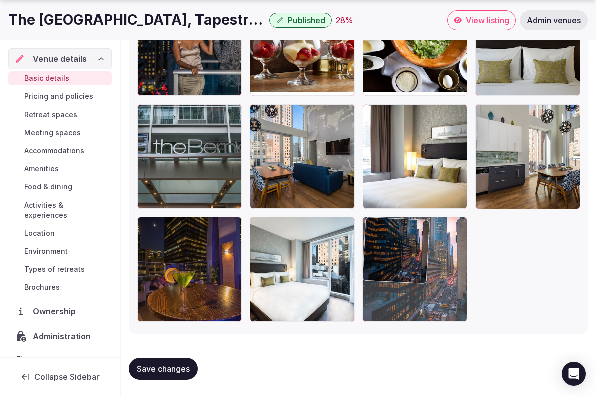
drag, startPoint x: 205, startPoint y: 126, endPoint x: 488, endPoint y: 349, distance: 360.3
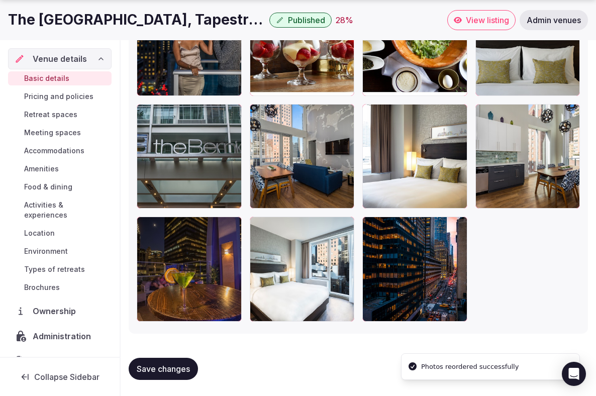
click at [171, 369] on span "Save changes" at bounding box center [163, 369] width 53 height 10
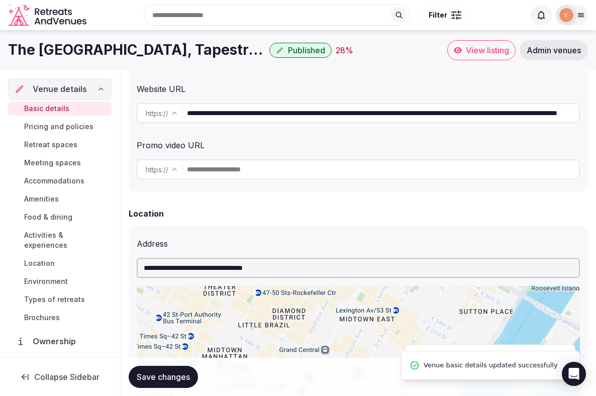
scroll to position [0, 0]
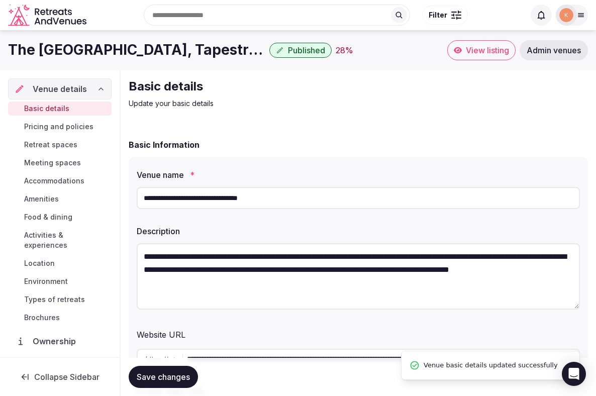
click at [478, 50] on span "View listing" at bounding box center [487, 50] width 43 height 10
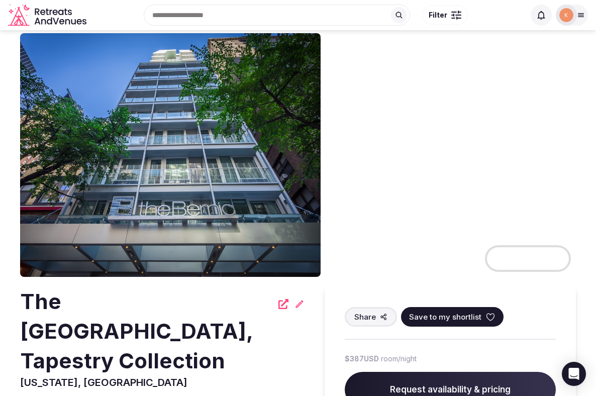
scroll to position [20, 0]
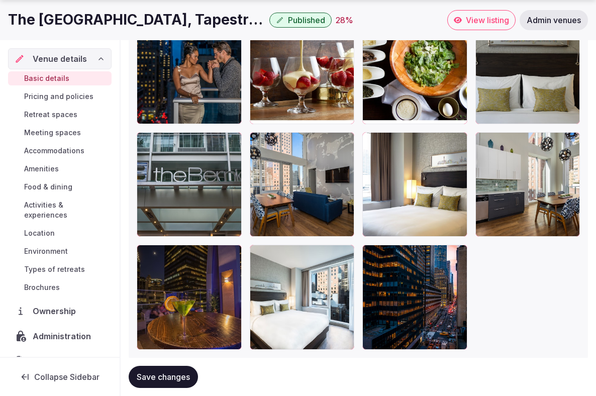
scroll to position [2215, 0]
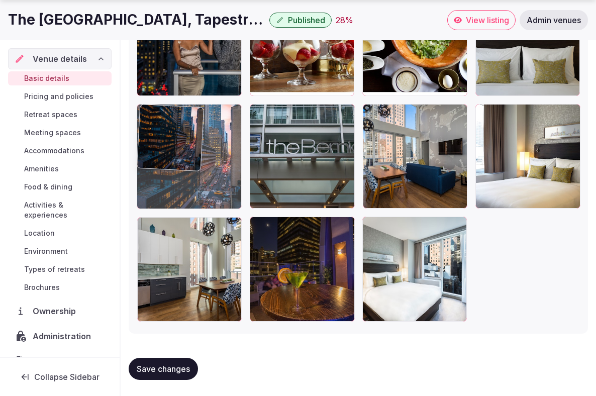
drag, startPoint x: 407, startPoint y: 270, endPoint x: 246, endPoint y: 123, distance: 218.4
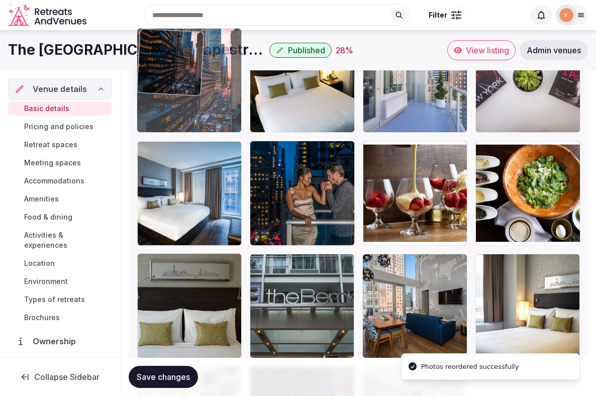
drag, startPoint x: 208, startPoint y: 226, endPoint x: 225, endPoint y: 147, distance: 81.0
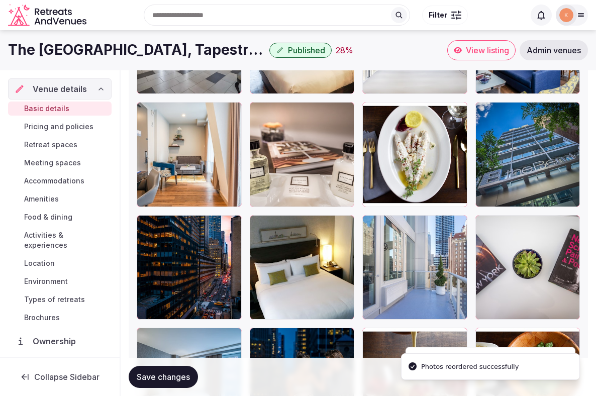
scroll to position [1858, 0]
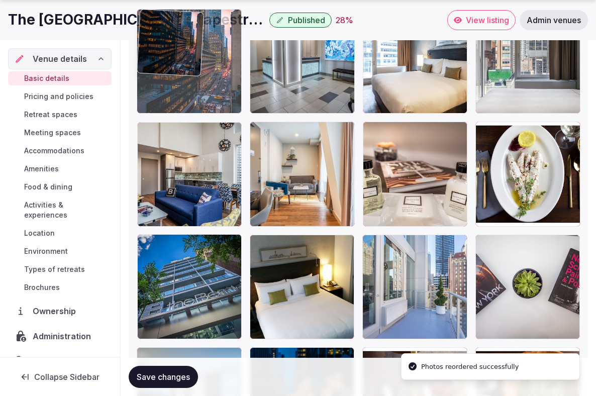
drag, startPoint x: 195, startPoint y: 276, endPoint x: 201, endPoint y: 107, distance: 169.4
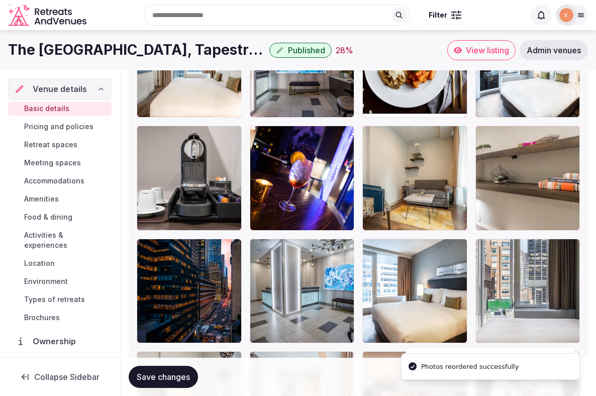
scroll to position [1628, 0]
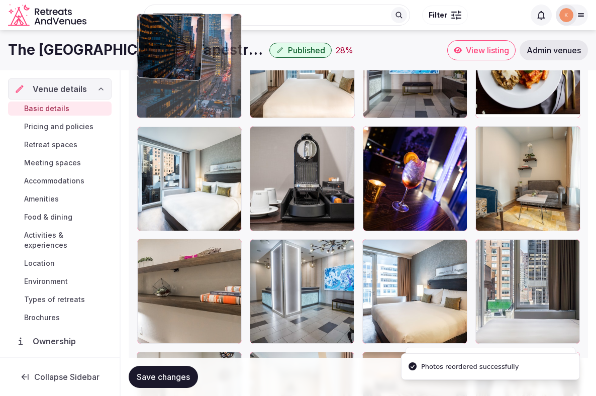
drag, startPoint x: 189, startPoint y: 270, endPoint x: 189, endPoint y: 114, distance: 155.7
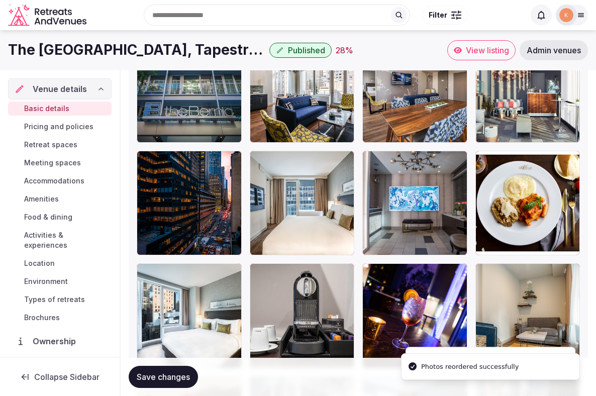
scroll to position [1449, 0]
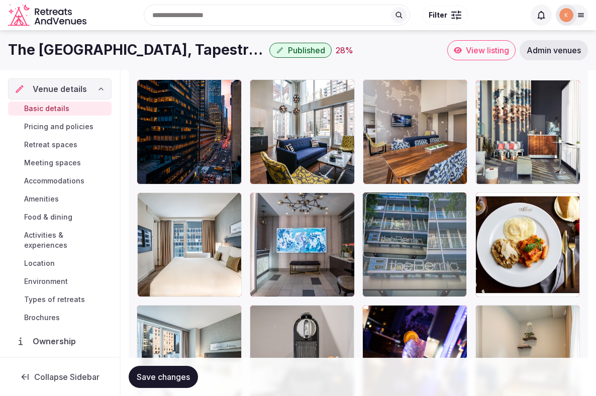
drag, startPoint x: 277, startPoint y: 133, endPoint x: 457, endPoint y: 275, distance: 229.3
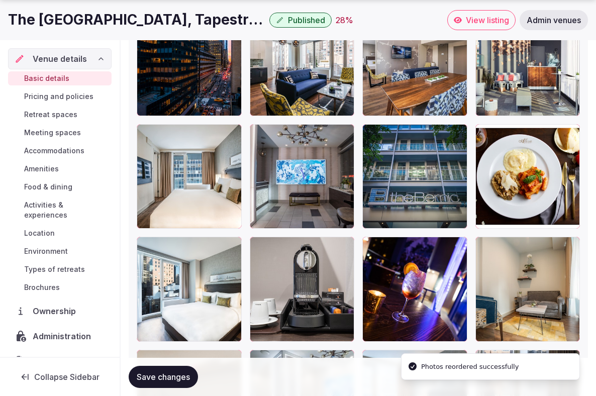
scroll to position [1520, 0]
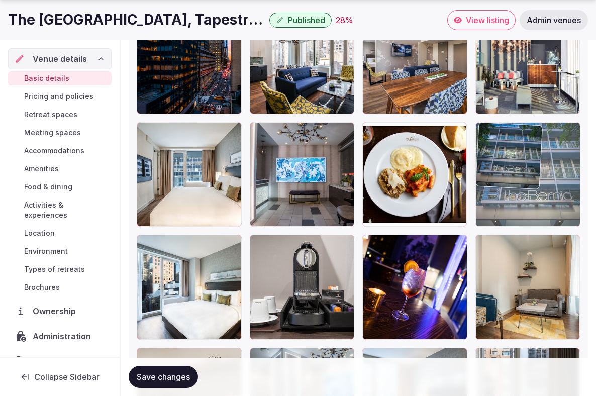
drag, startPoint x: 433, startPoint y: 204, endPoint x: 524, endPoint y: 221, distance: 92.9
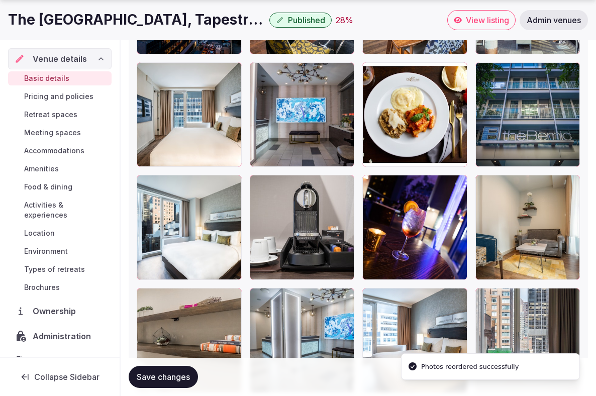
scroll to position [1591, 0]
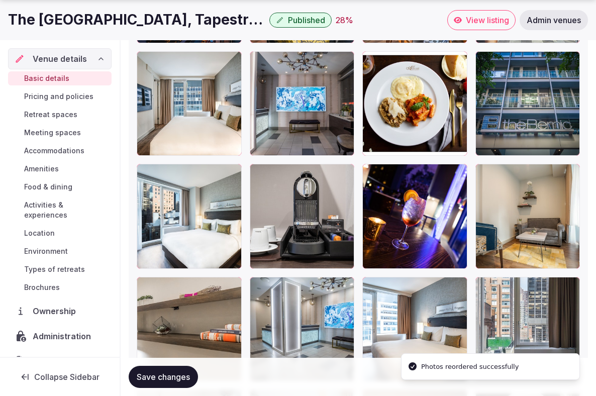
click at [170, 374] on span "Save changes" at bounding box center [163, 377] width 53 height 10
click at [178, 382] on button "Save changes" at bounding box center [163, 377] width 69 height 22
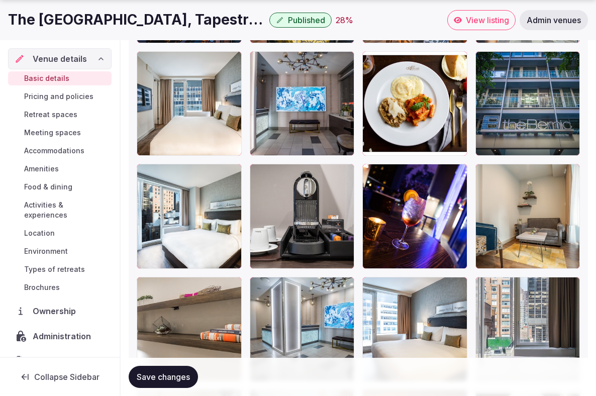
click at [177, 386] on button "Save changes" at bounding box center [163, 377] width 69 height 22
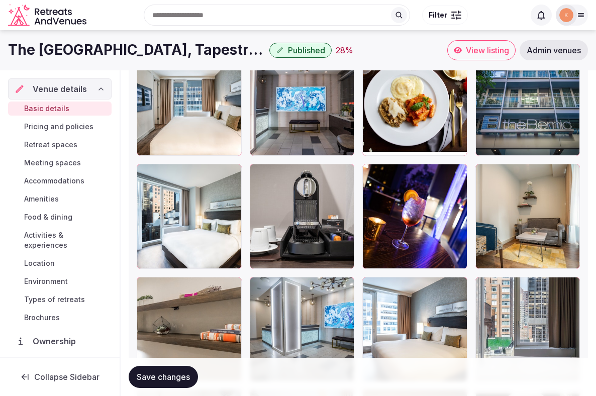
scroll to position [0, 0]
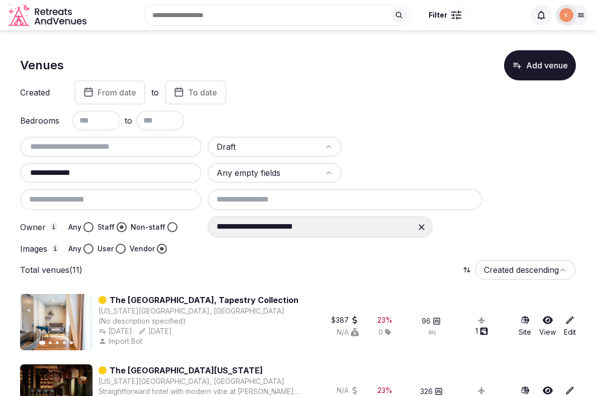
click at [87, 177] on input "**********" at bounding box center [110, 173] width 173 height 12
type input "**********"
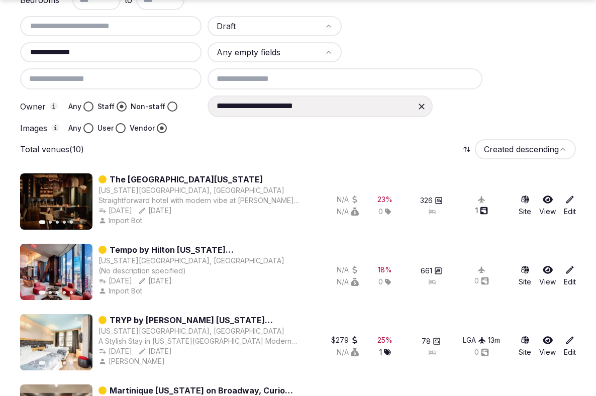
scroll to position [133, 0]
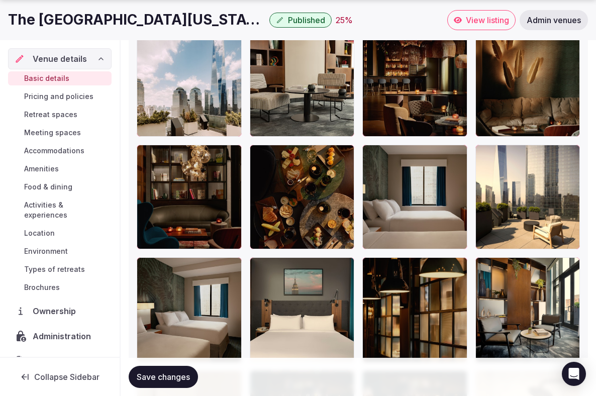
scroll to position [1455, 0]
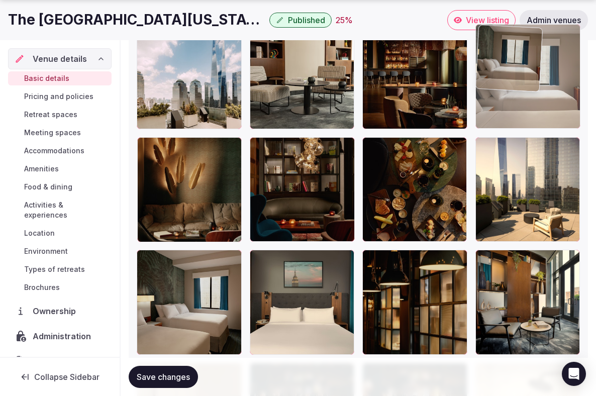
drag, startPoint x: 391, startPoint y: 184, endPoint x: 503, endPoint y: 107, distance: 135.9
click at [503, 107] on body "**********" at bounding box center [298, 51] width 596 height 3012
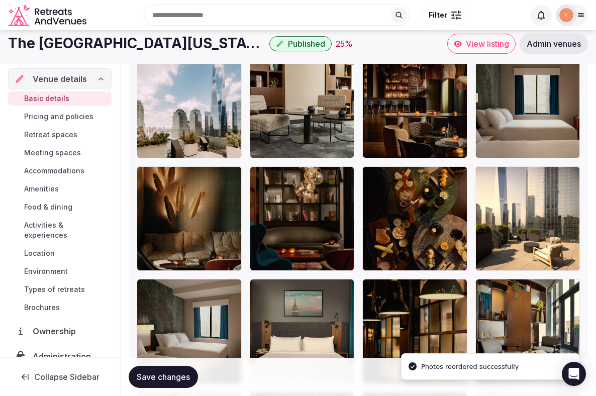
scroll to position [1425, 0]
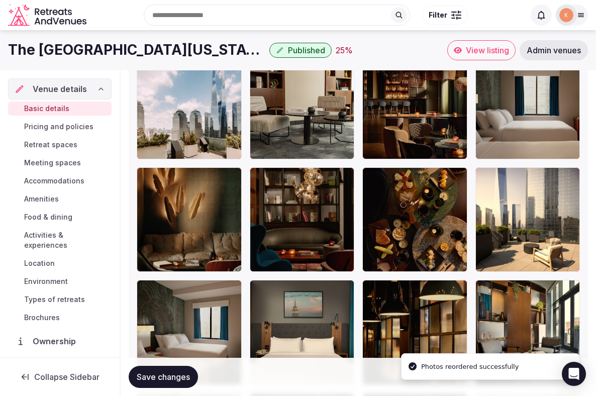
click at [166, 381] on span "Save changes" at bounding box center [163, 377] width 53 height 10
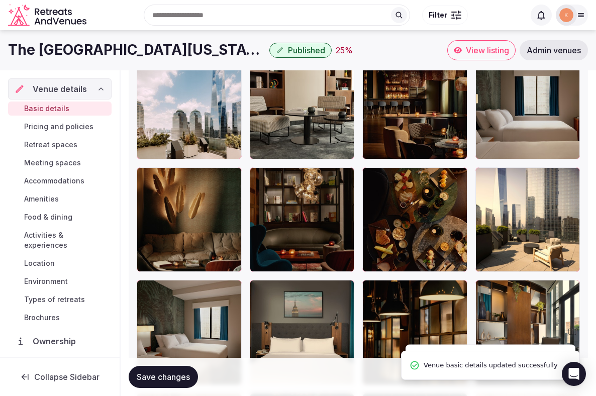
click at [166, 379] on span "Save changes" at bounding box center [163, 377] width 53 height 10
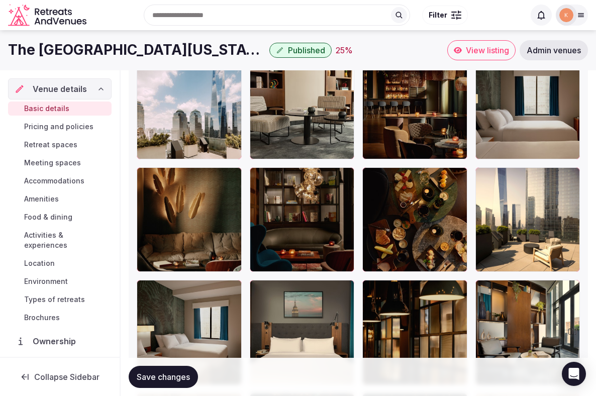
click at [165, 382] on button "Save changes" at bounding box center [163, 377] width 69 height 22
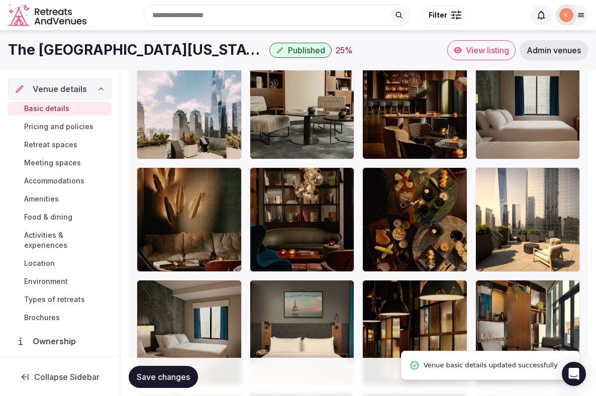
click at [452, 50] on link "View listing" at bounding box center [481, 50] width 68 height 20
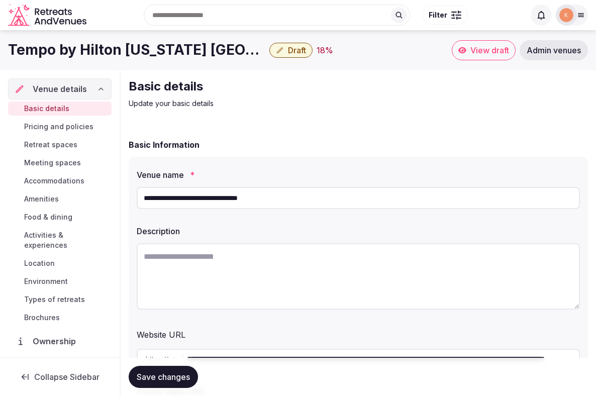
click at [275, 202] on input "**********" at bounding box center [358, 198] width 443 height 22
click at [296, 205] on input "**********" at bounding box center [358, 198] width 443 height 22
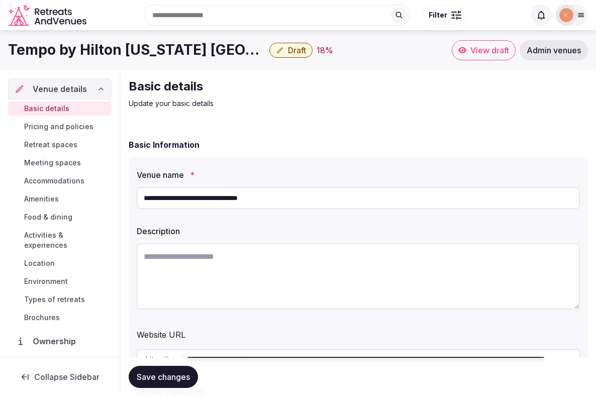
click at [296, 205] on input "**********" at bounding box center [358, 198] width 443 height 22
click at [328, 265] on textarea at bounding box center [358, 276] width 443 height 66
